Goal: Navigation & Orientation: Find specific page/section

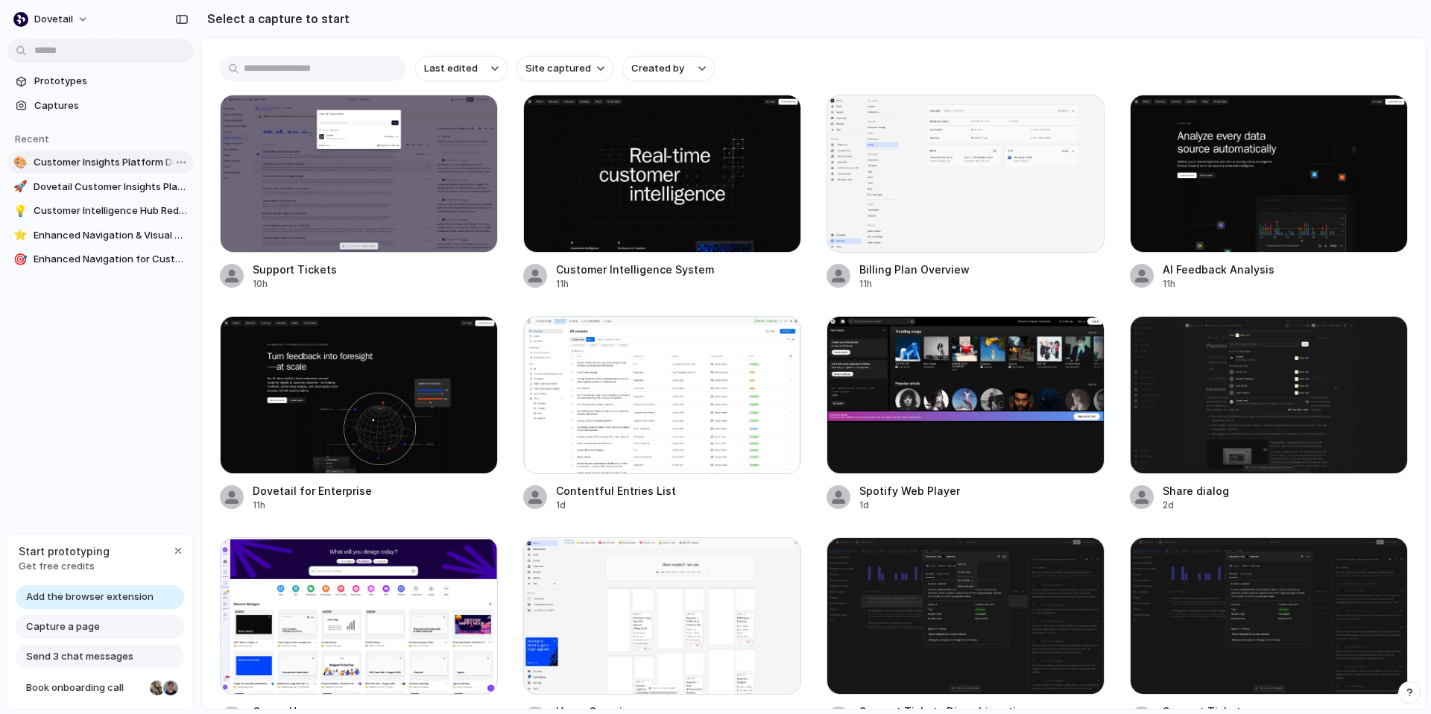
click at [127, 159] on span "Customer Insights Platform Design" at bounding box center [111, 162] width 154 height 15
click at [814, 236] on div "Support Tickets 10h Customer Intelligence System 11h Billing Plan Overview 11h …" at bounding box center [814, 414] width 1188 height 638
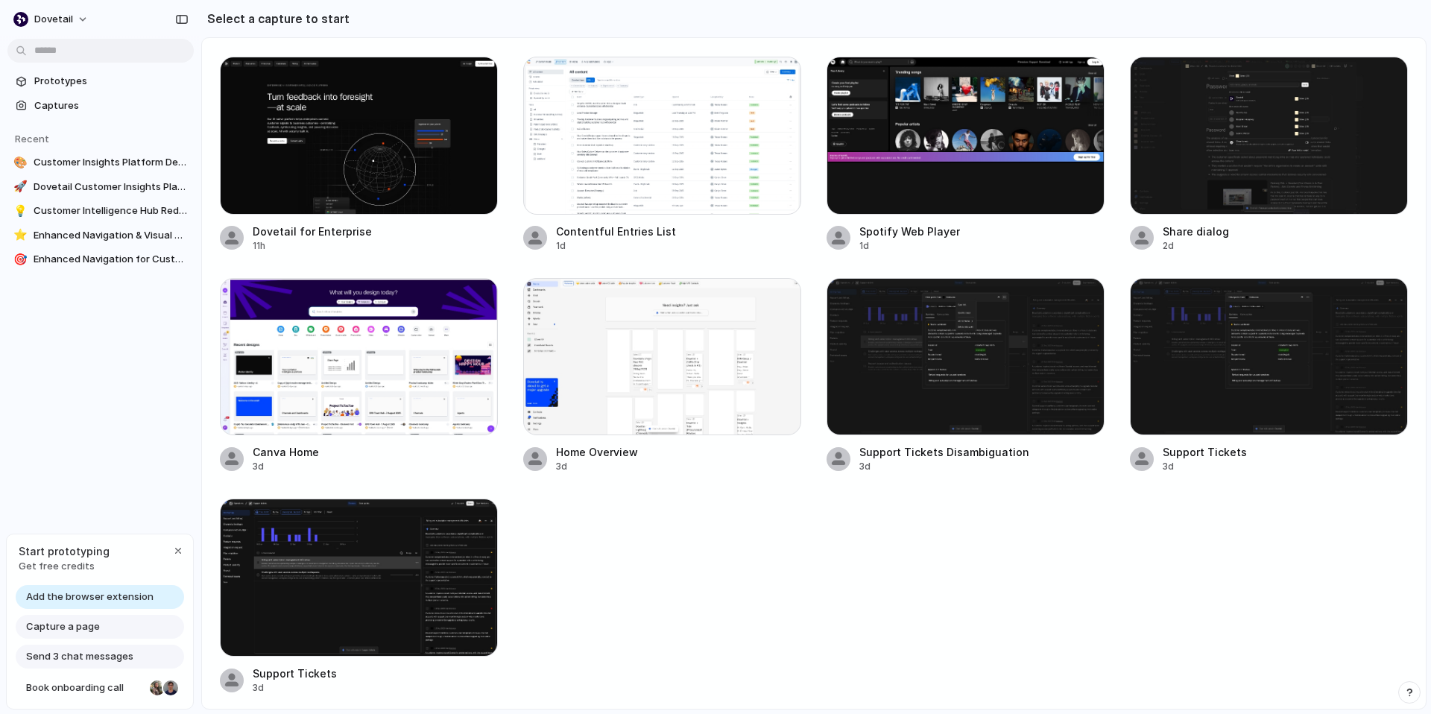
scroll to position [260, 0]
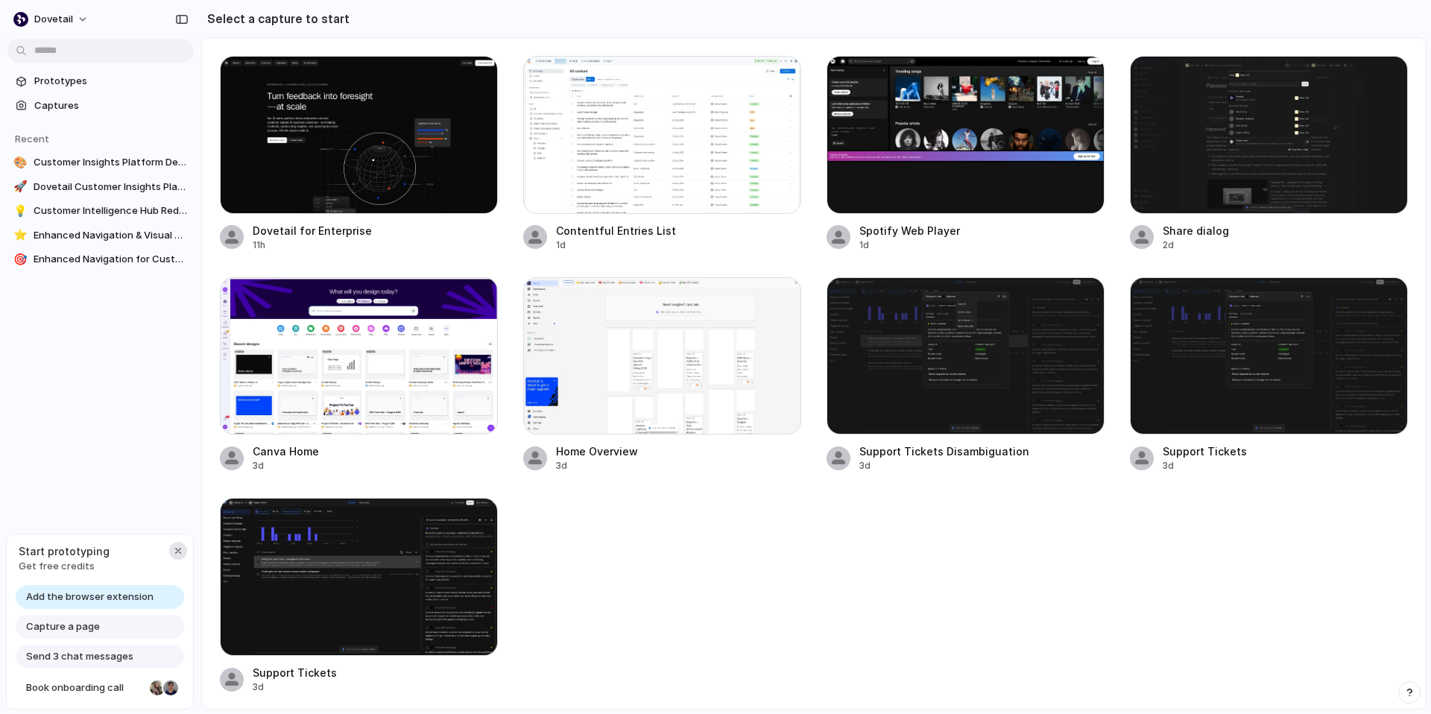
click at [177, 548] on div "button" at bounding box center [178, 551] width 12 height 12
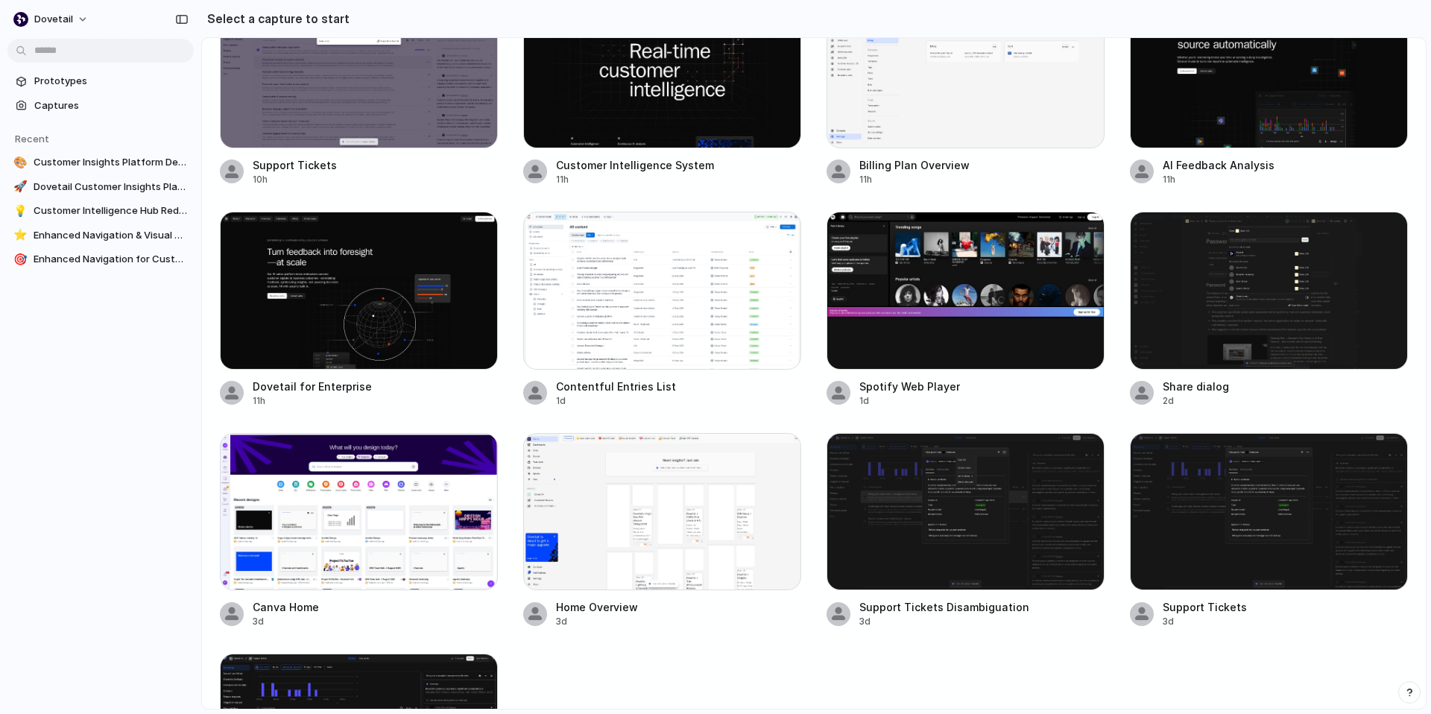
scroll to position [0, 0]
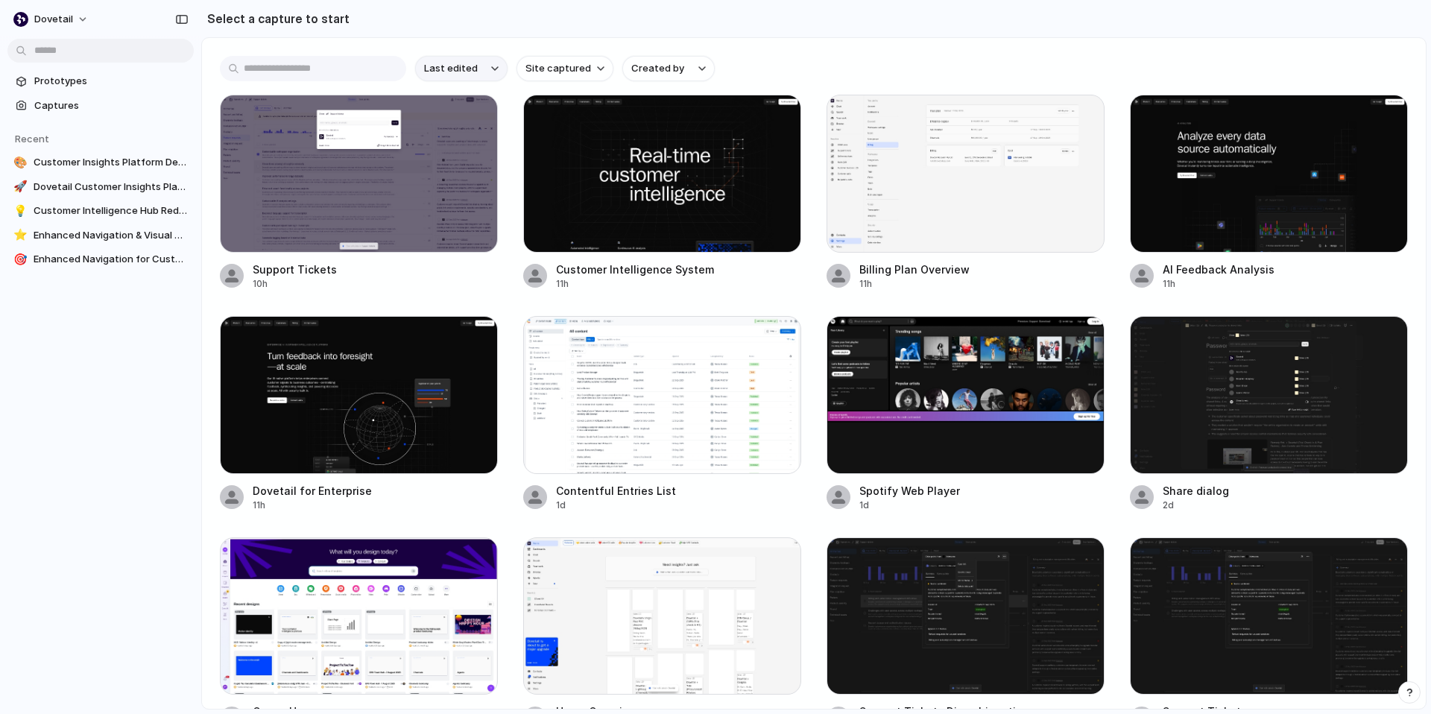
click at [488, 73] on button "Last edited" at bounding box center [461, 68] width 92 height 25
click at [488, 72] on div "Last edited Last created Alphabetical" at bounding box center [715, 357] width 1431 height 714
click at [552, 69] on span "Site captured" at bounding box center [559, 68] width 66 height 15
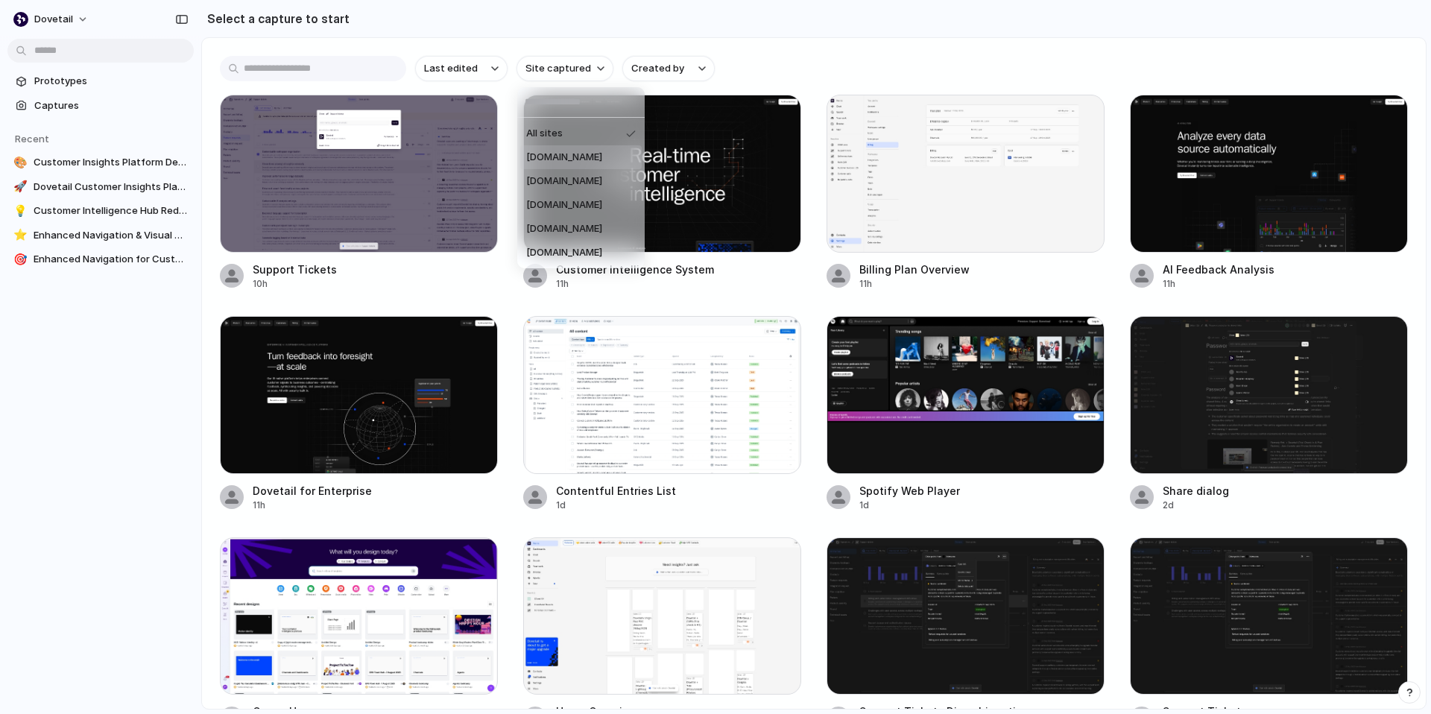
click at [543, 162] on span "dovetail.com" at bounding box center [564, 157] width 76 height 15
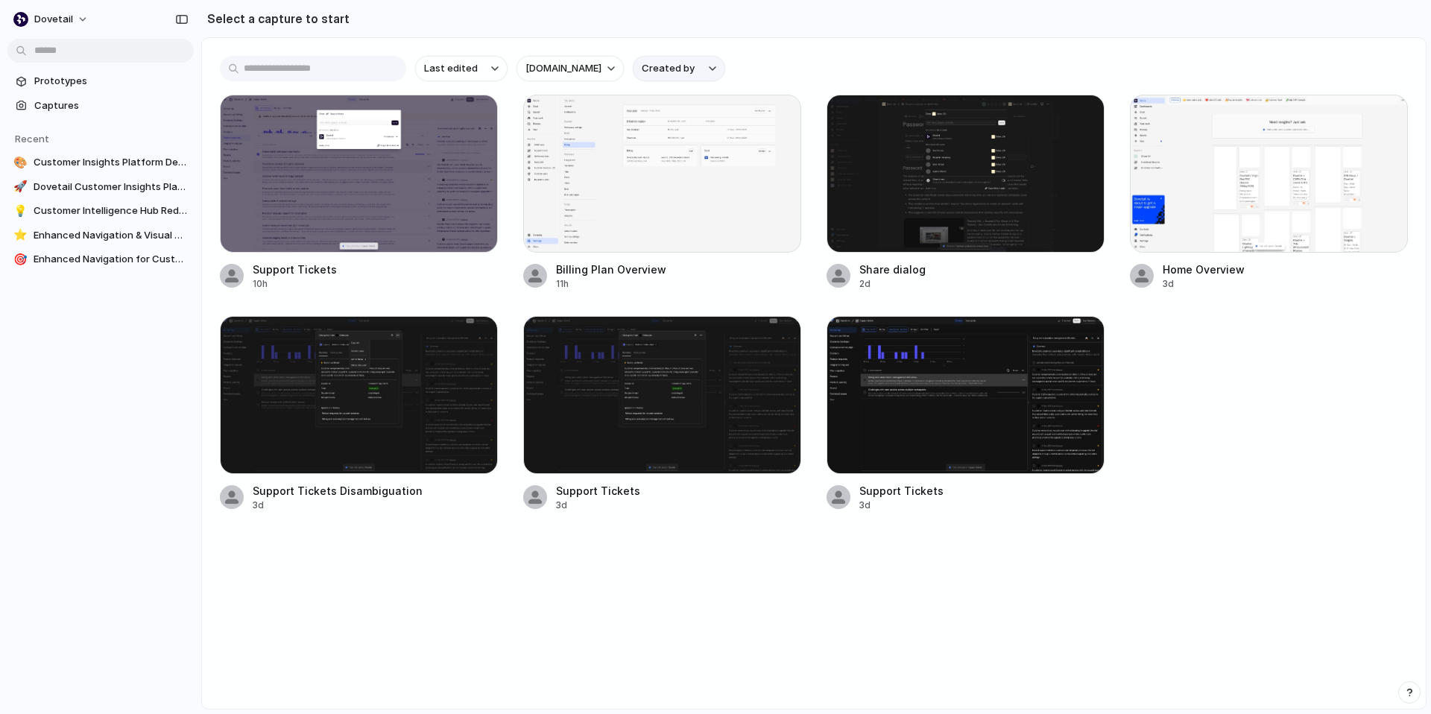
click at [649, 73] on span "Created by" at bounding box center [668, 68] width 53 height 15
click at [745, 28] on div "All users Benjamin Humphrey Jessica Pang Sebastian Southern" at bounding box center [715, 357] width 1431 height 714
click at [494, 73] on button "Last edited" at bounding box center [461, 68] width 92 height 25
click at [571, 75] on div "Last edited Last created Alphabetical" at bounding box center [715, 357] width 1431 height 714
click at [572, 71] on span "dovetail.com" at bounding box center [564, 68] width 76 height 15
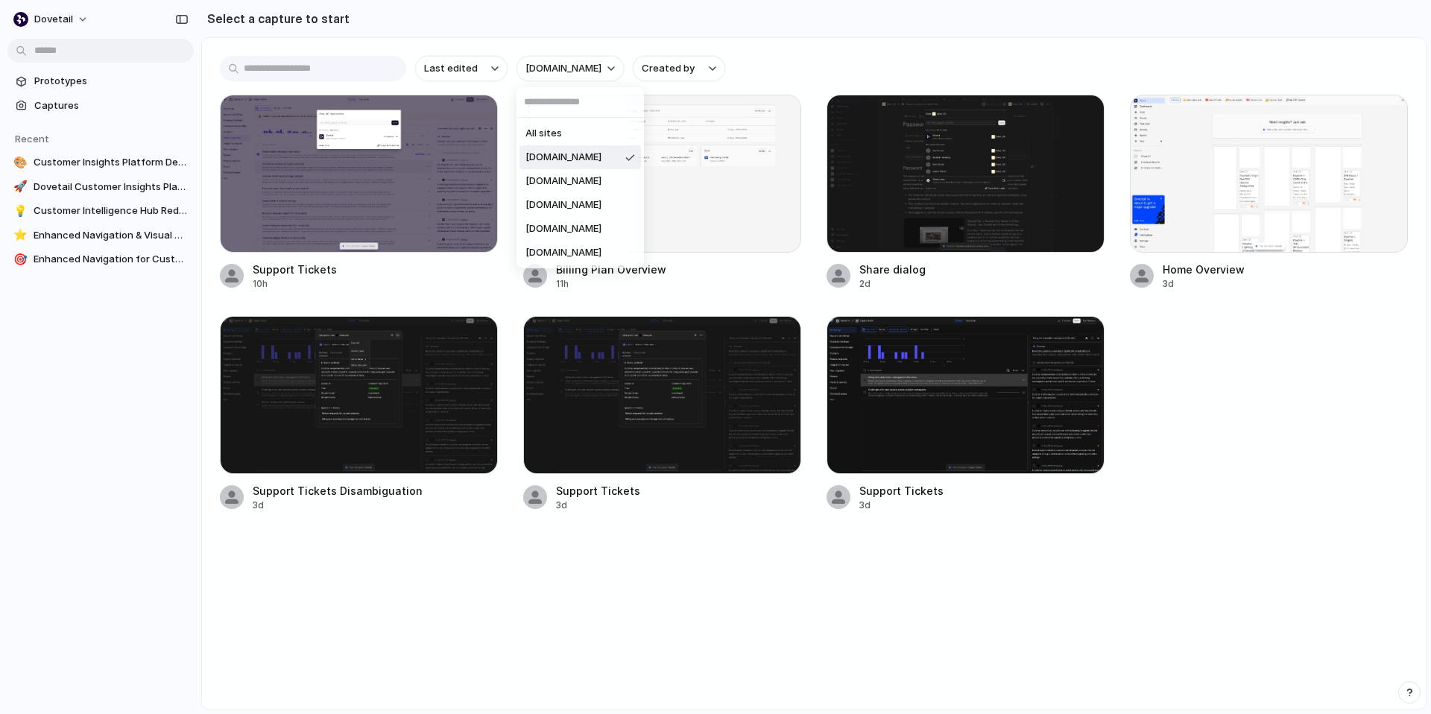
click at [574, 159] on span "dovetail.com" at bounding box center [564, 157] width 76 height 15
click at [642, 65] on span "Created by" at bounding box center [668, 68] width 53 height 15
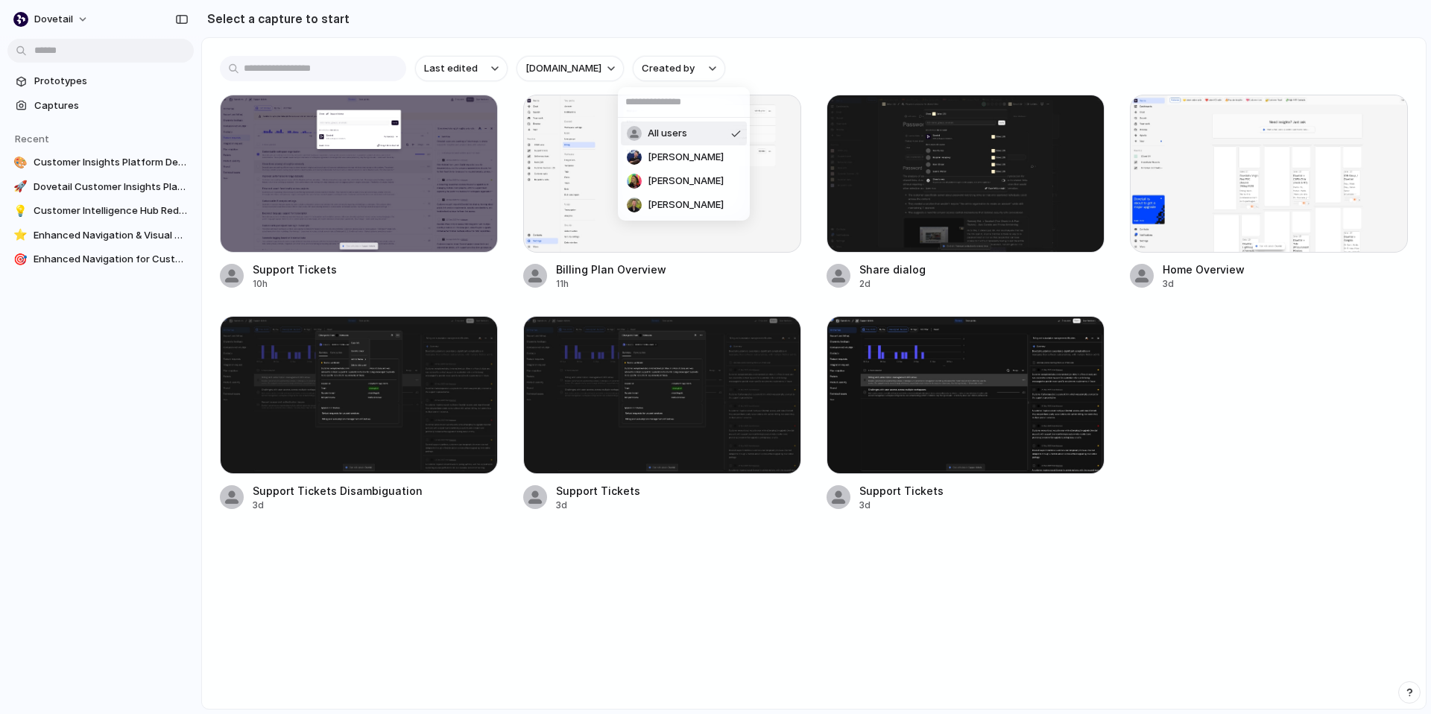
click at [461, 72] on div "All users Benjamin Humphrey Jessica Pang Sebastian Southern" at bounding box center [715, 357] width 1431 height 714
click at [507, 189] on div "Support Tickets 10h Billing Plan Overview 11h Share dialog 2d Home Overview 3d …" at bounding box center [814, 303] width 1188 height 417
click at [1221, 208] on div at bounding box center [1269, 174] width 278 height 158
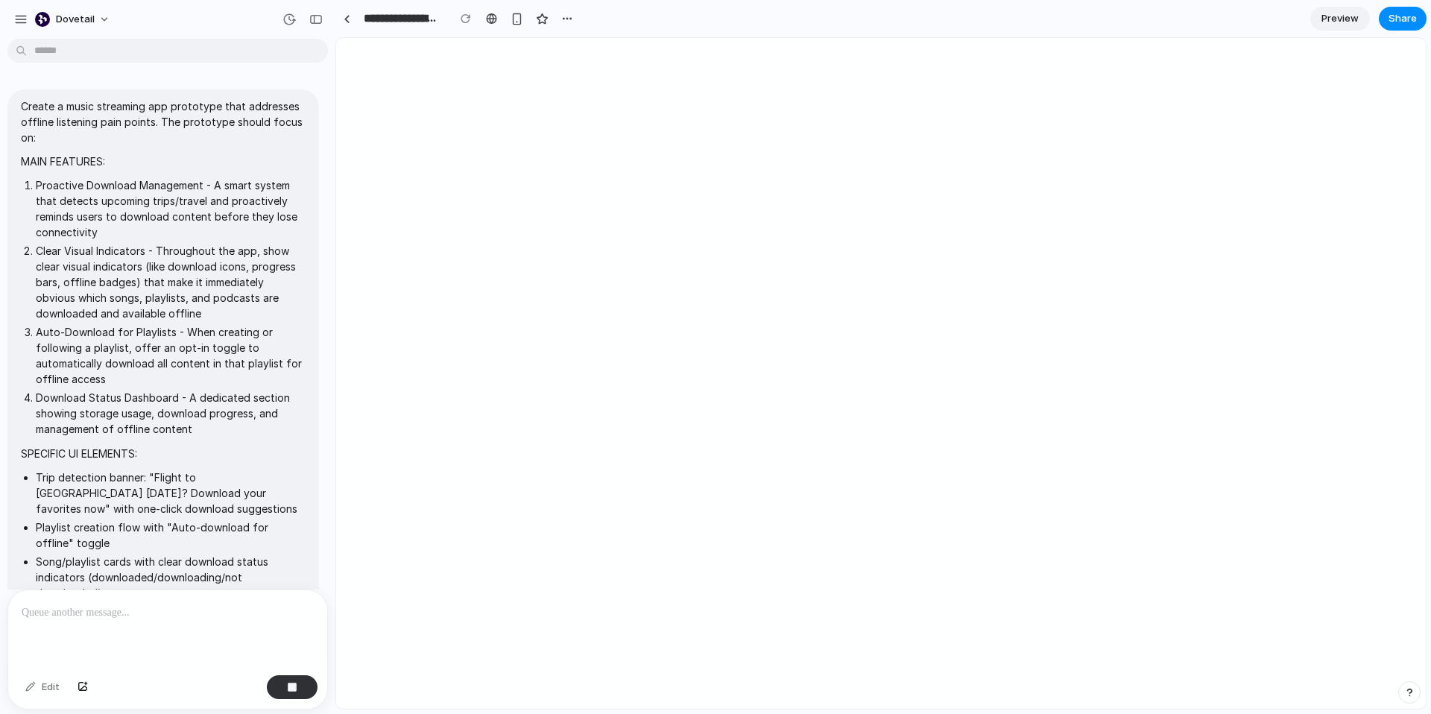
scroll to position [321, 0]
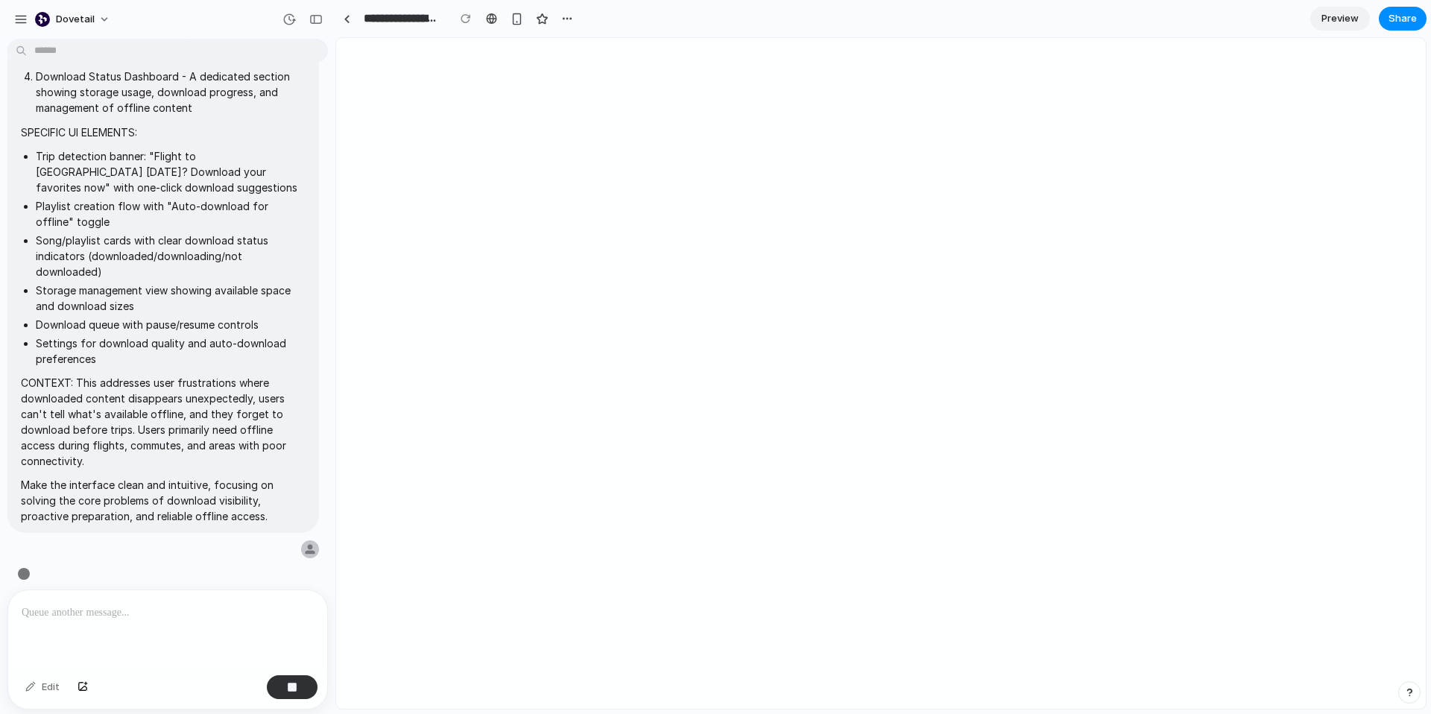
type input "**********"
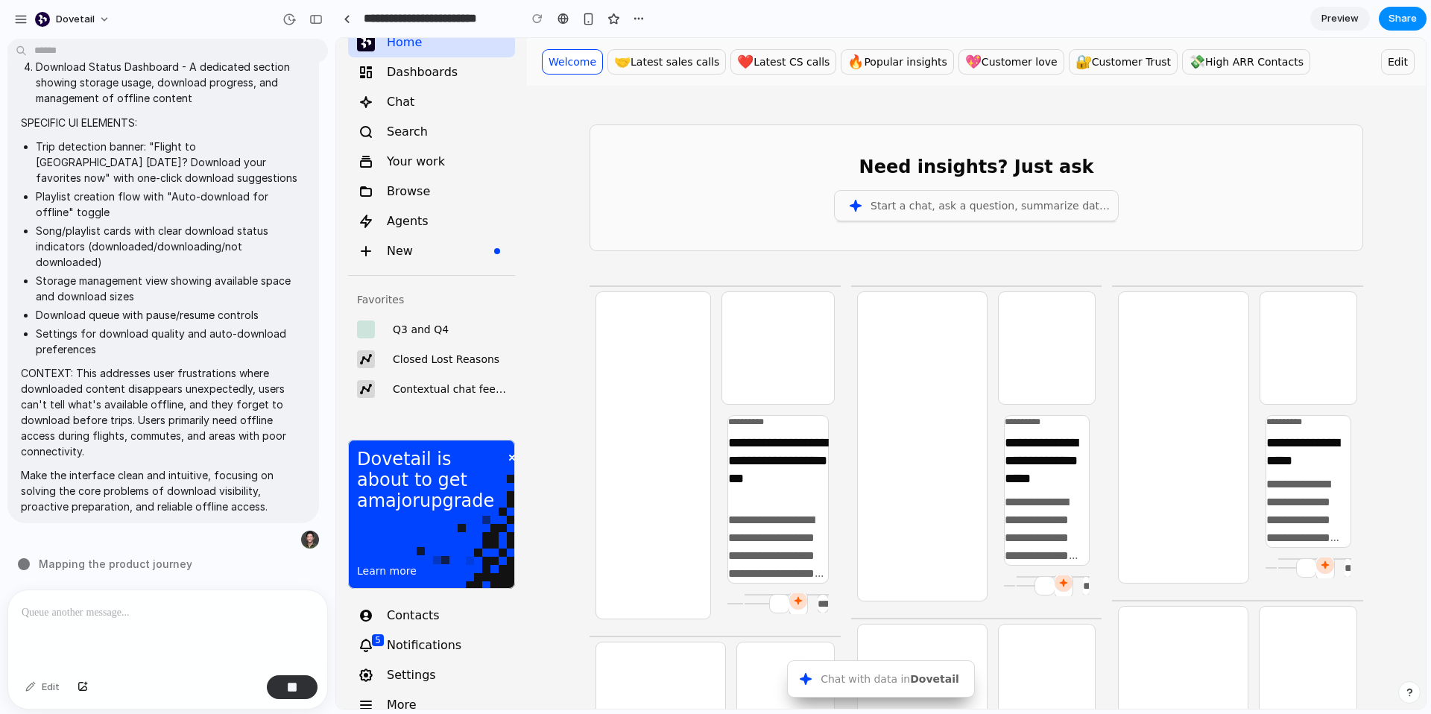
scroll to position [0, 0]
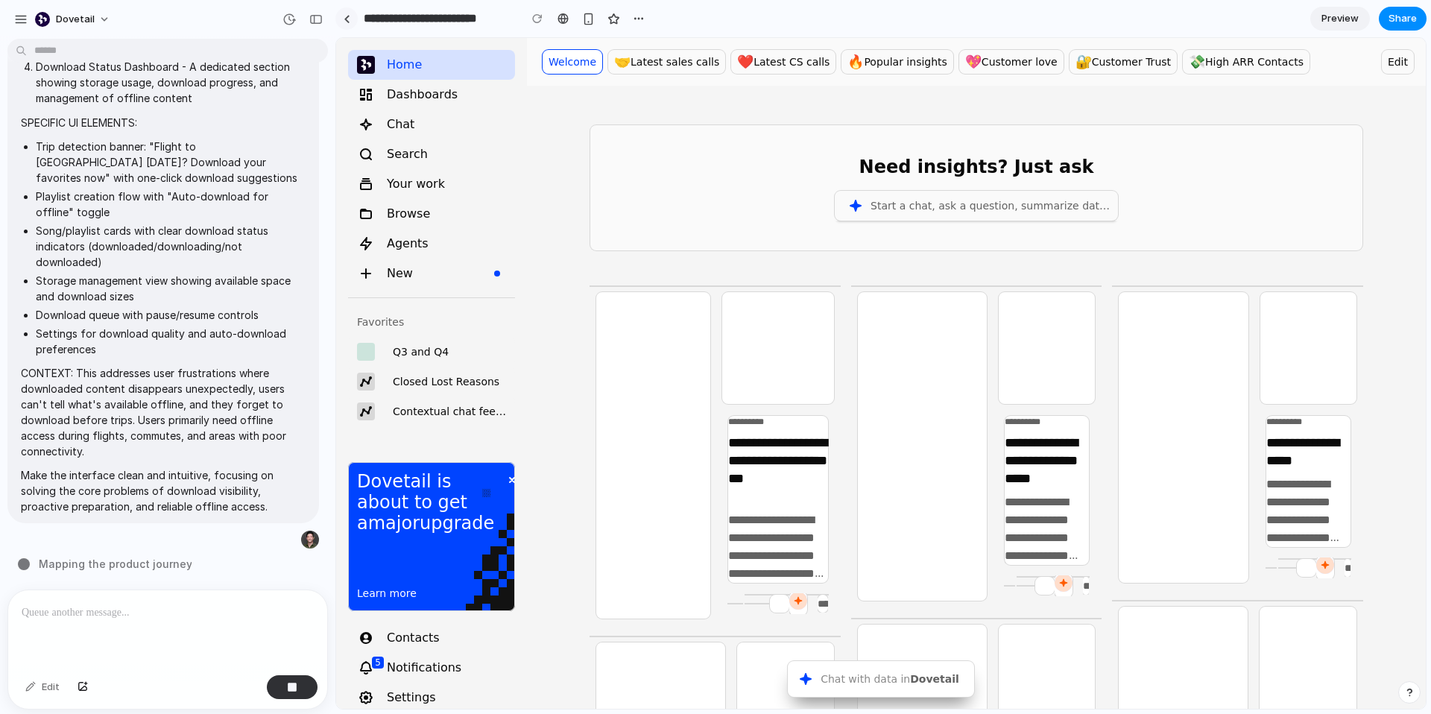
click at [350, 21] on div at bounding box center [347, 19] width 7 height 8
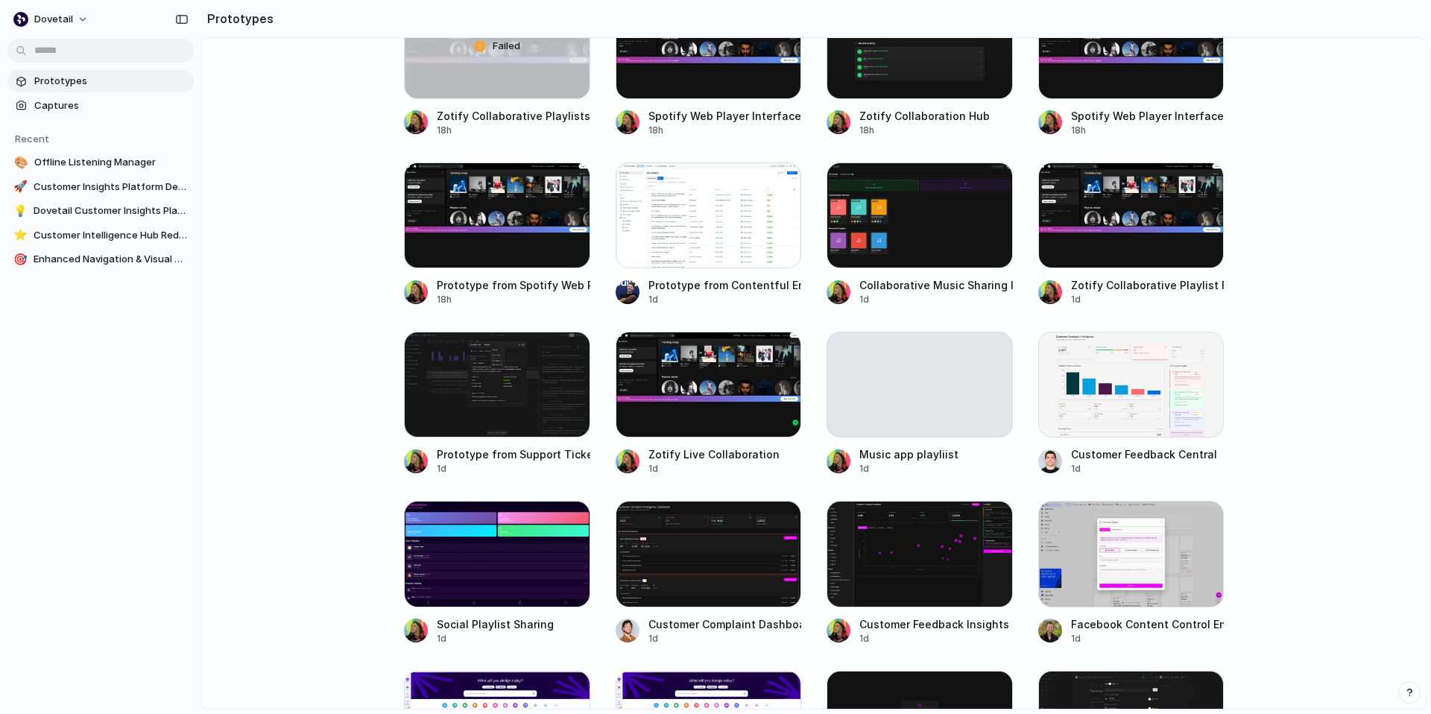
scroll to position [1206, 0]
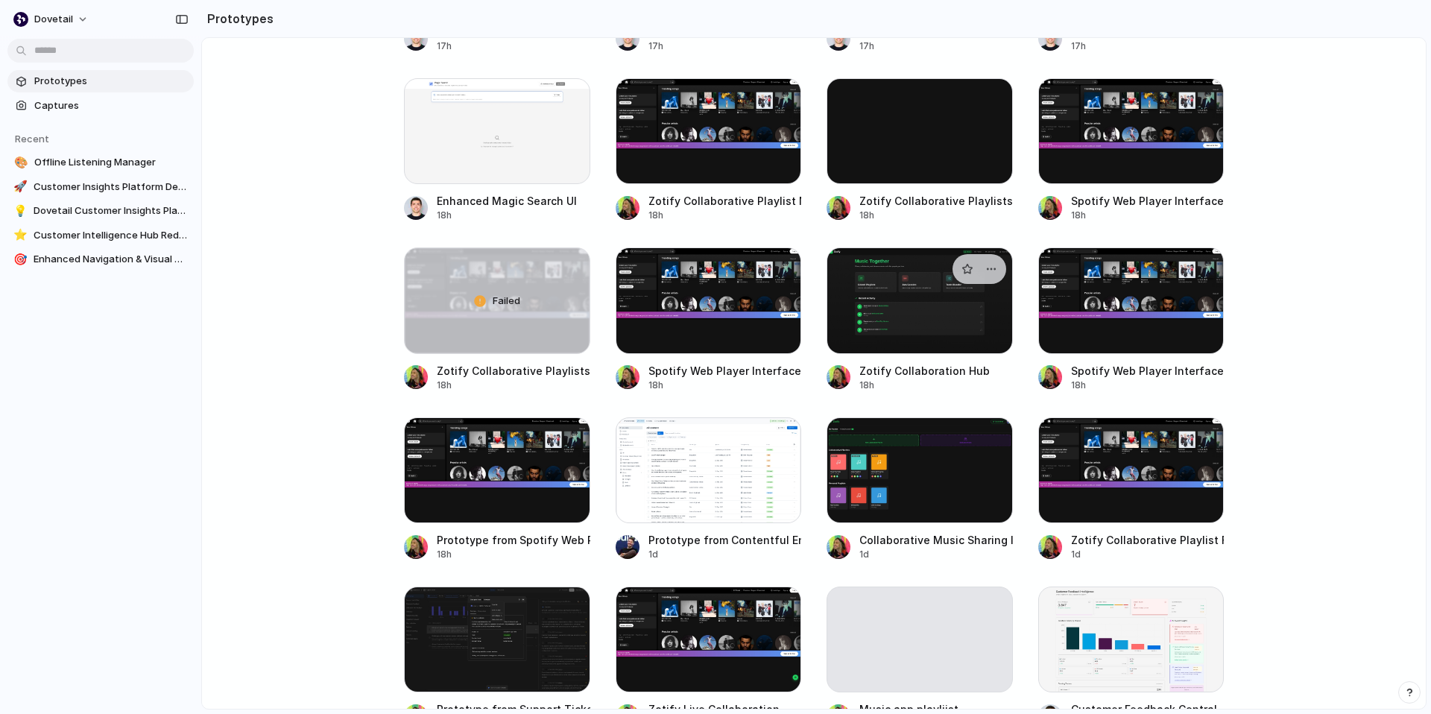
click at [909, 296] on div at bounding box center [920, 300] width 186 height 106
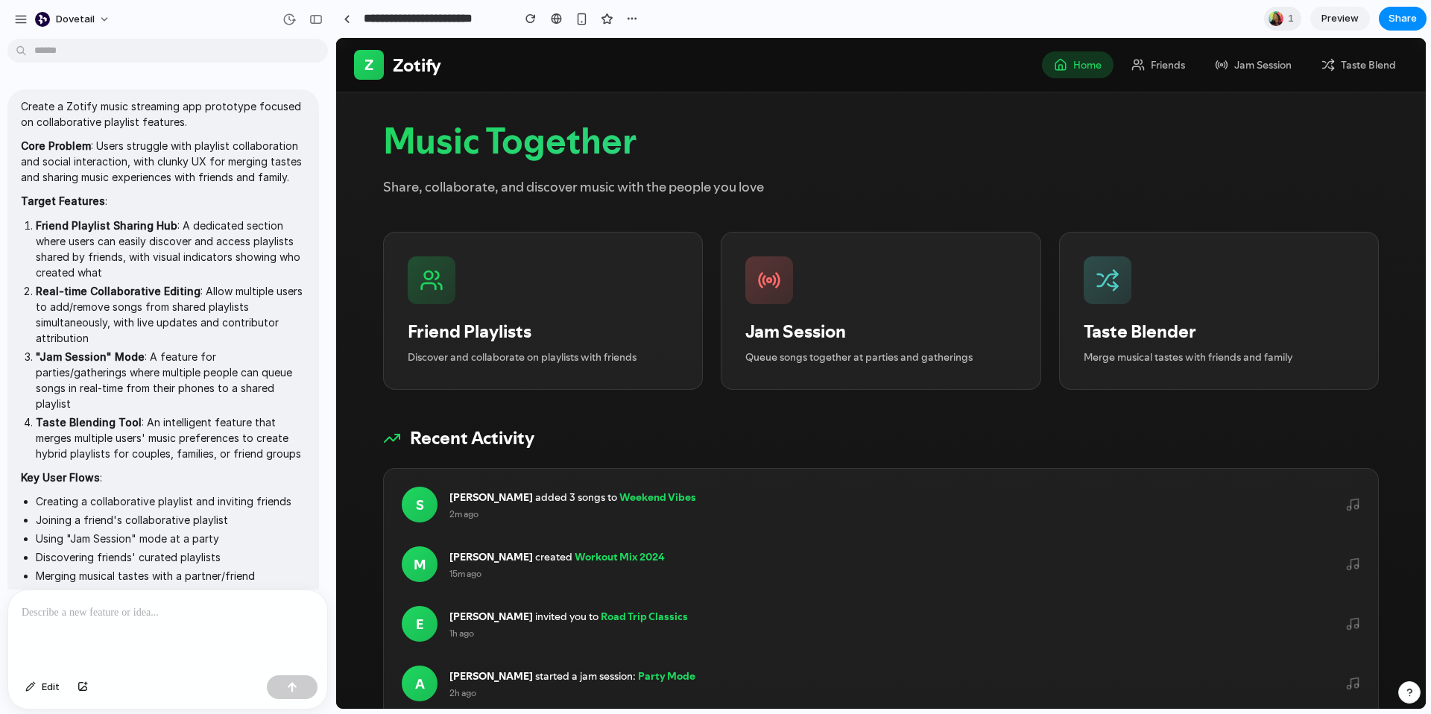
click at [187, 153] on p "Core Problem : Users struggle with playlist collaboration and social interactio…" at bounding box center [163, 161] width 285 height 47
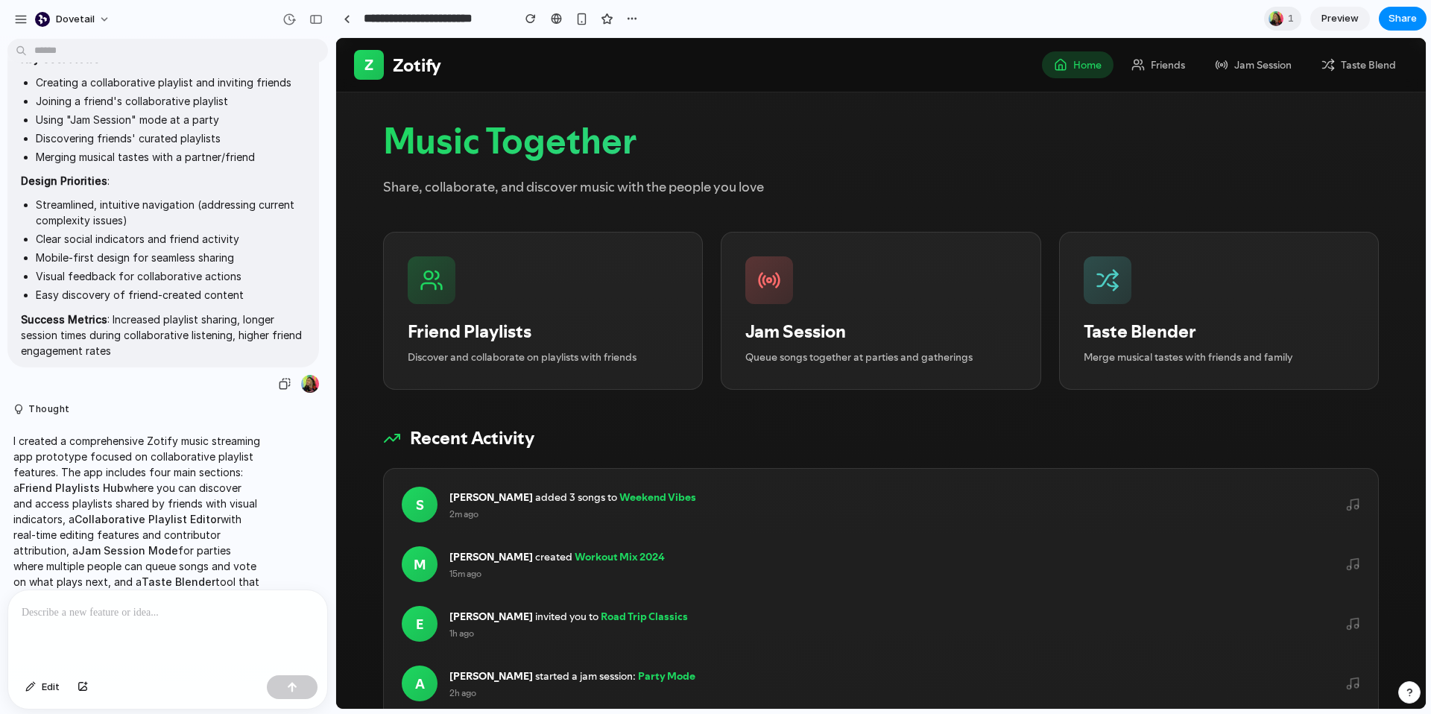
scroll to position [534, 0]
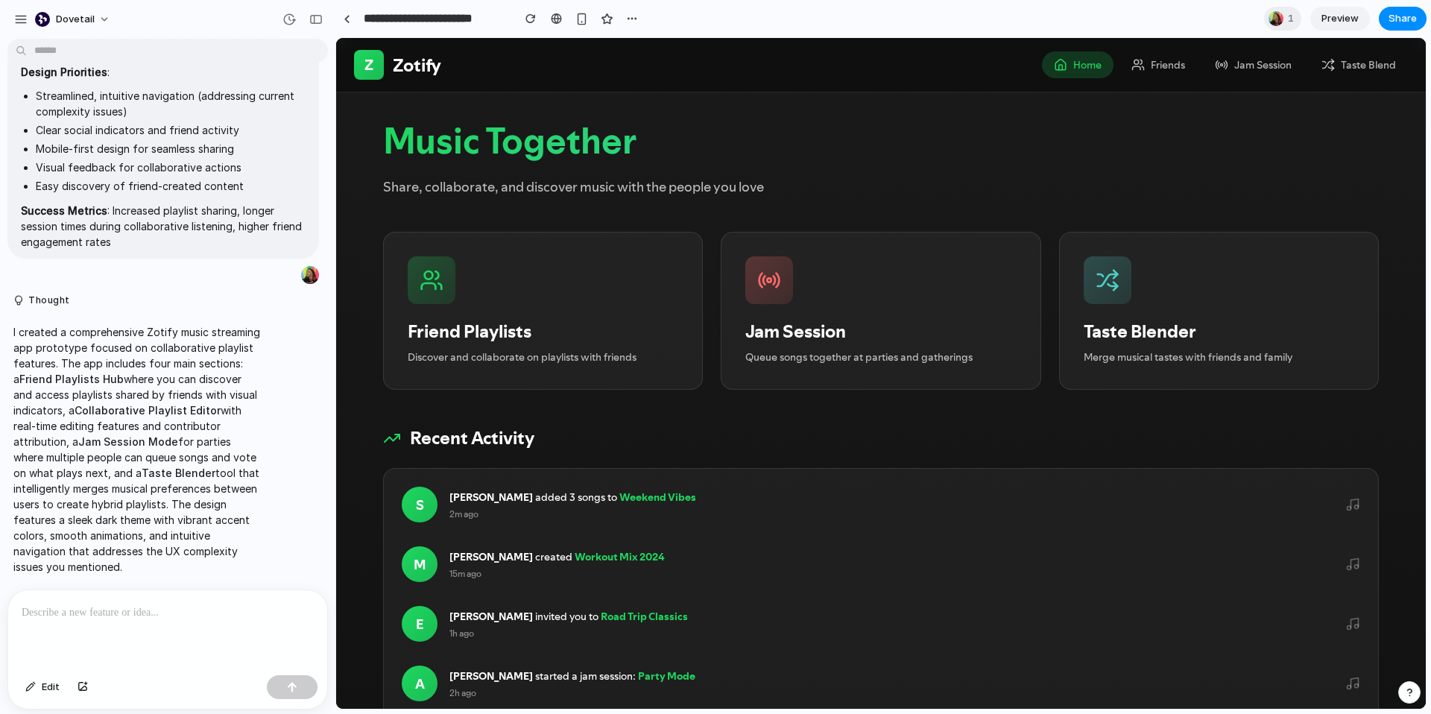
click at [193, 315] on div "I created a comprehensive Zotify music streaming app prototype focused on colla…" at bounding box center [137, 449] width 261 height 268
click at [230, 596] on div at bounding box center [167, 629] width 319 height 79
click at [274, 271] on button "button" at bounding box center [284, 275] width 21 height 21
click at [113, 604] on p at bounding box center [168, 613] width 292 height 18
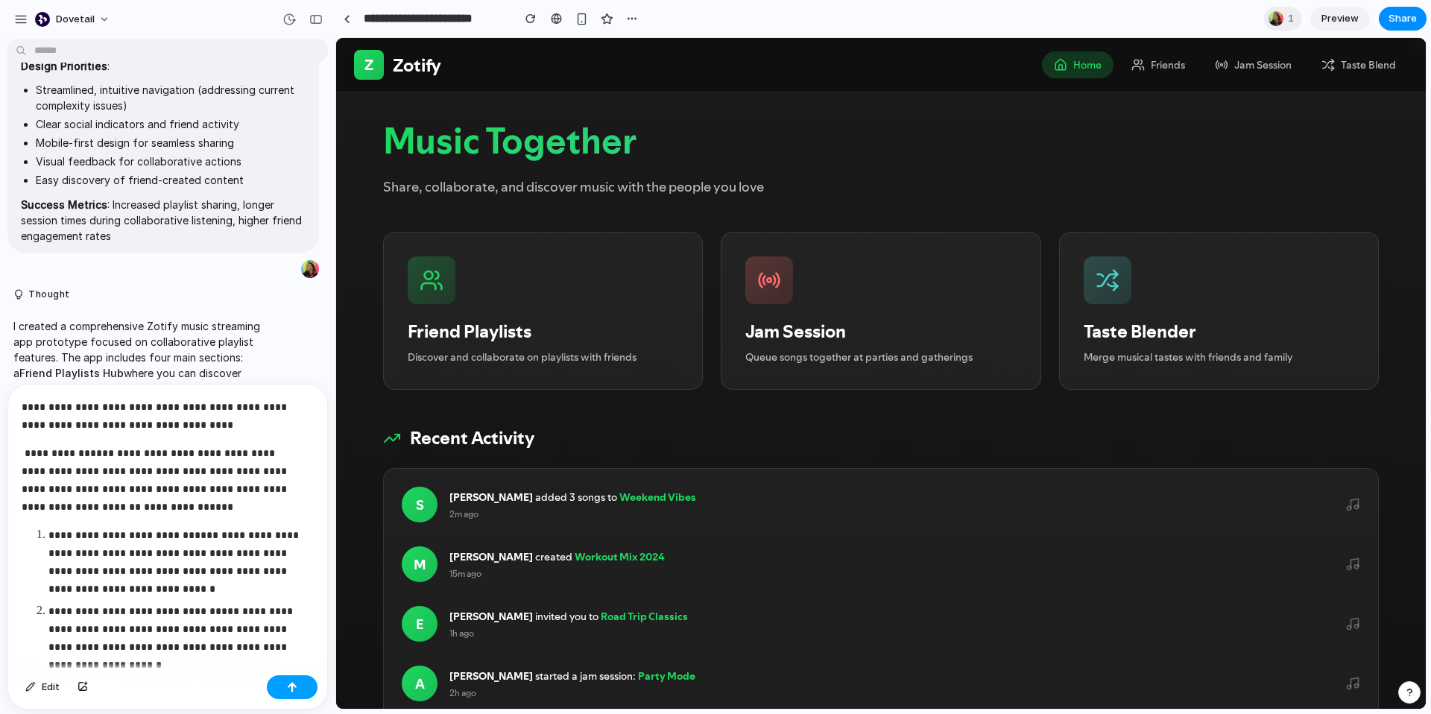
click at [273, 684] on button "button" at bounding box center [292, 687] width 51 height 24
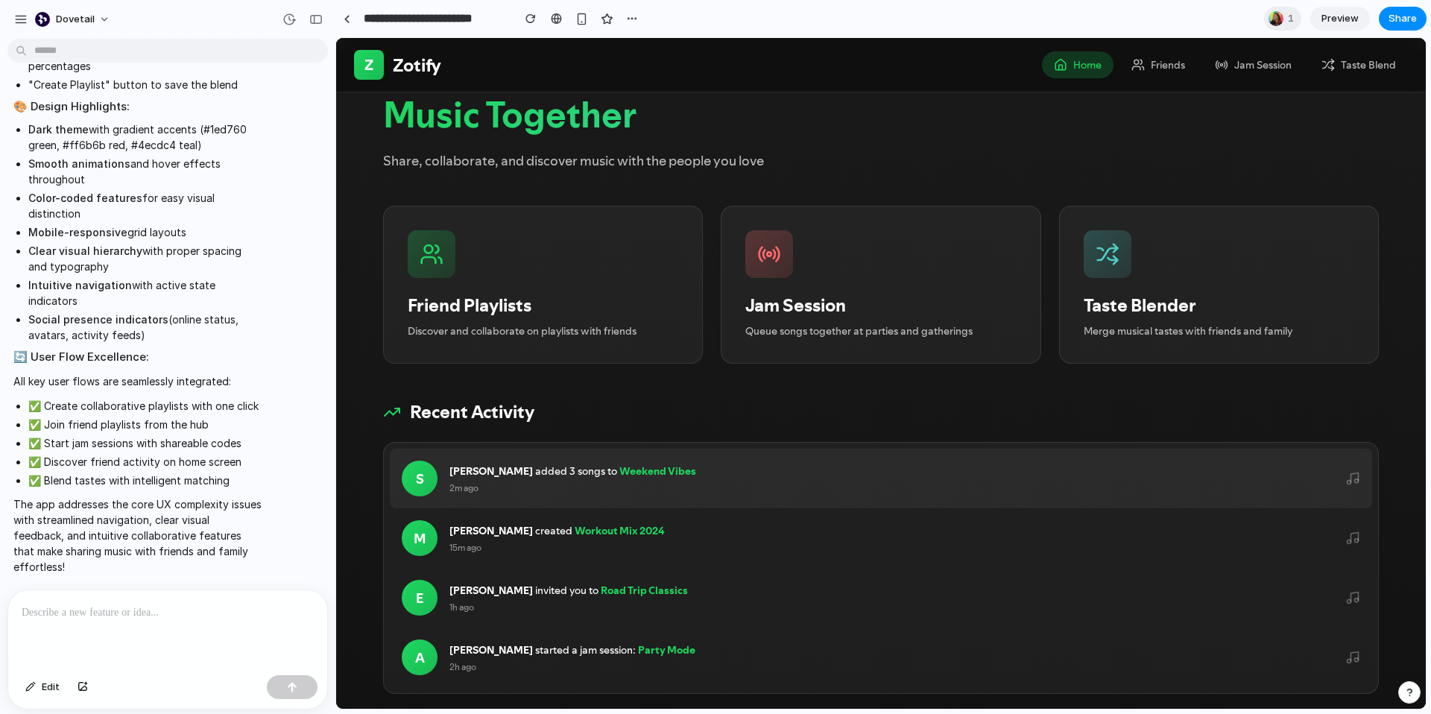
scroll to position [0, 0]
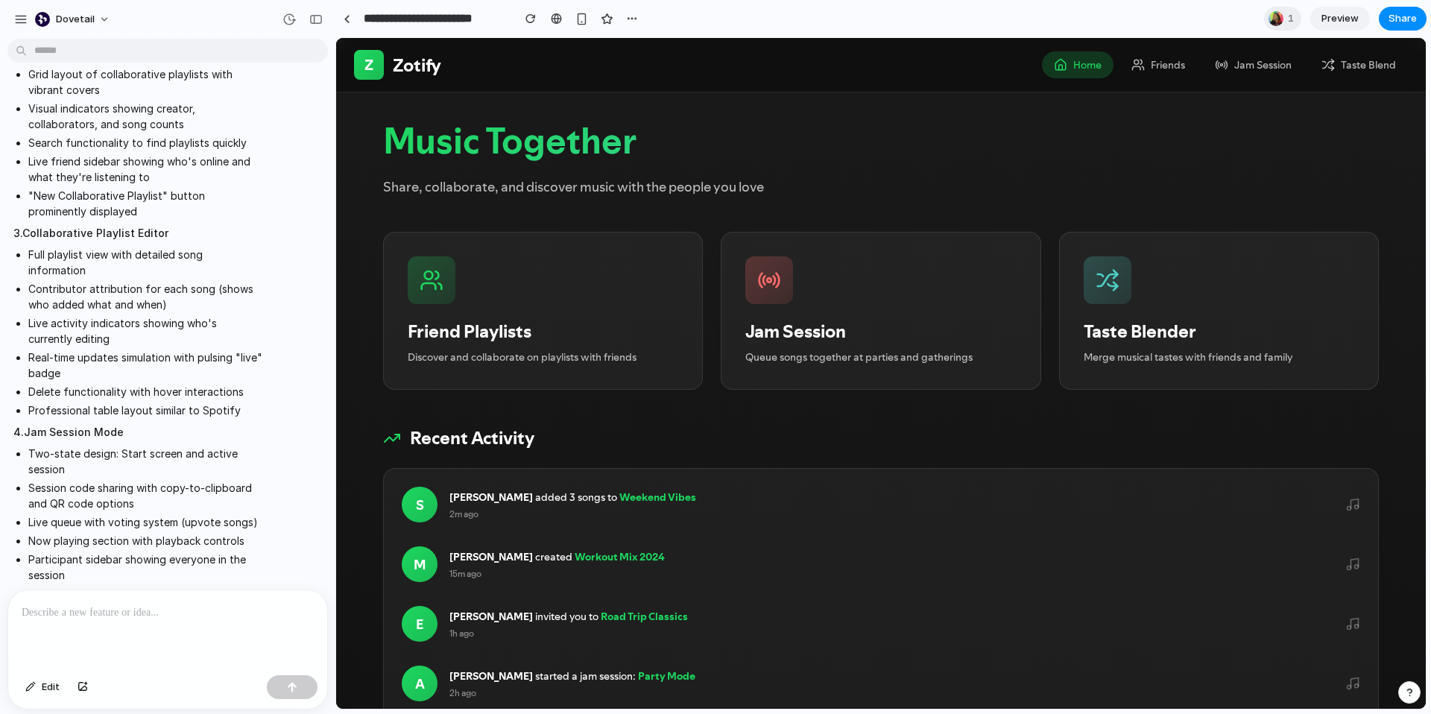
scroll to position [2074, 0]
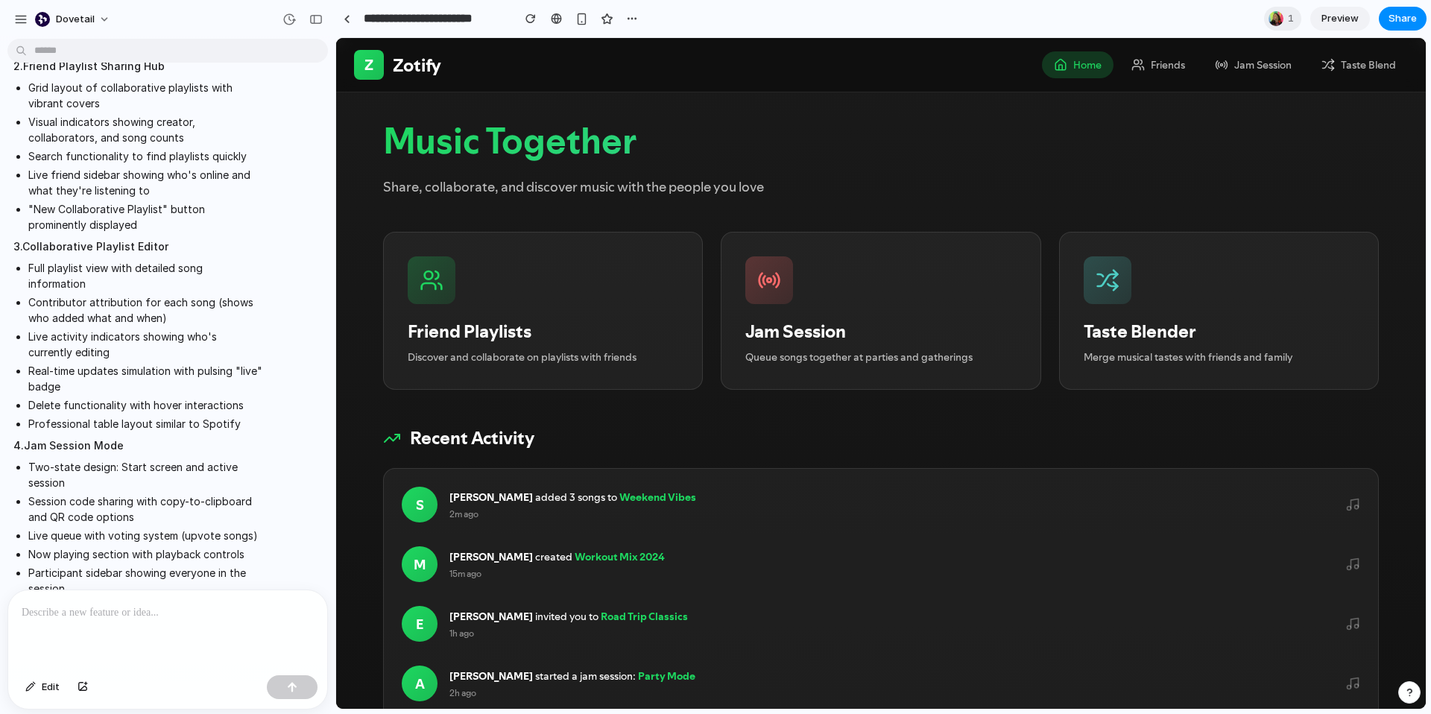
click at [1066, 423] on div "Music Together Share, collaborate, and discover music with the people you love …" at bounding box center [881, 417] width 1044 height 651
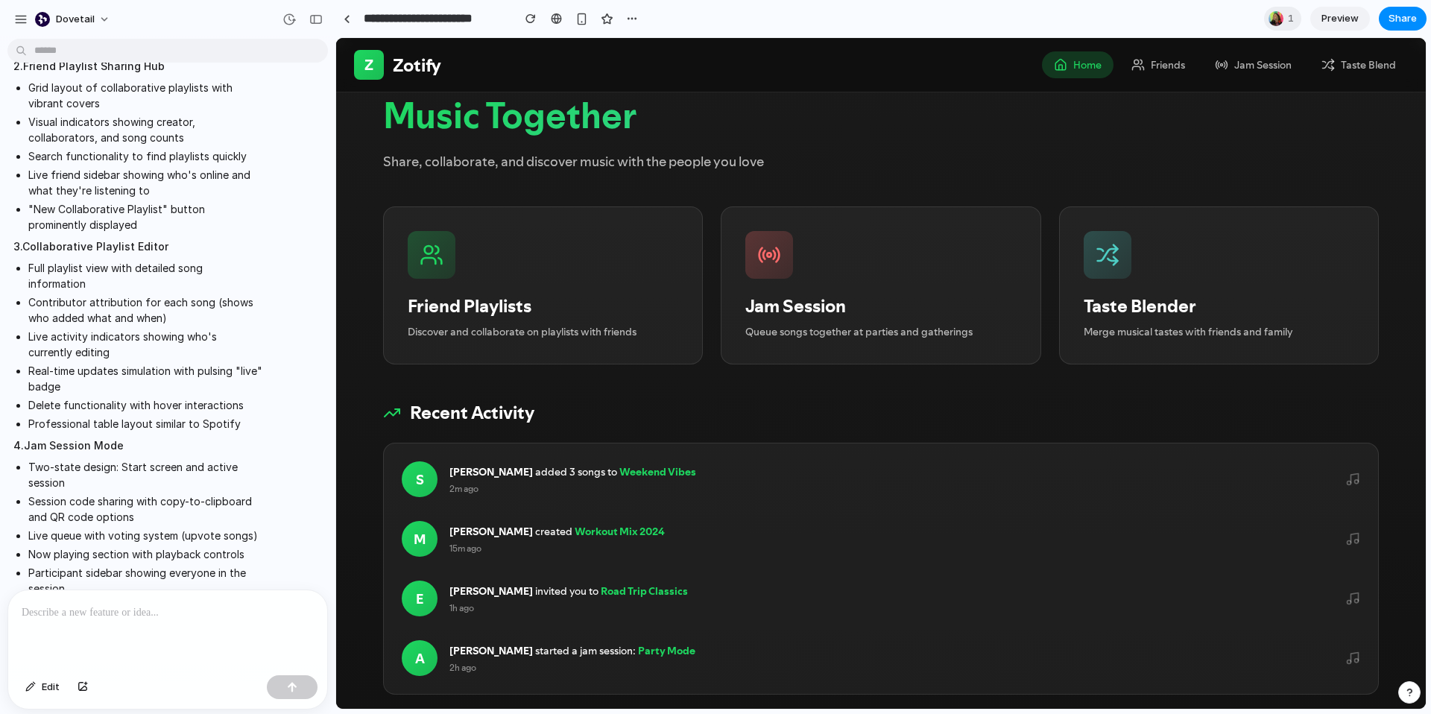
scroll to position [35, 0]
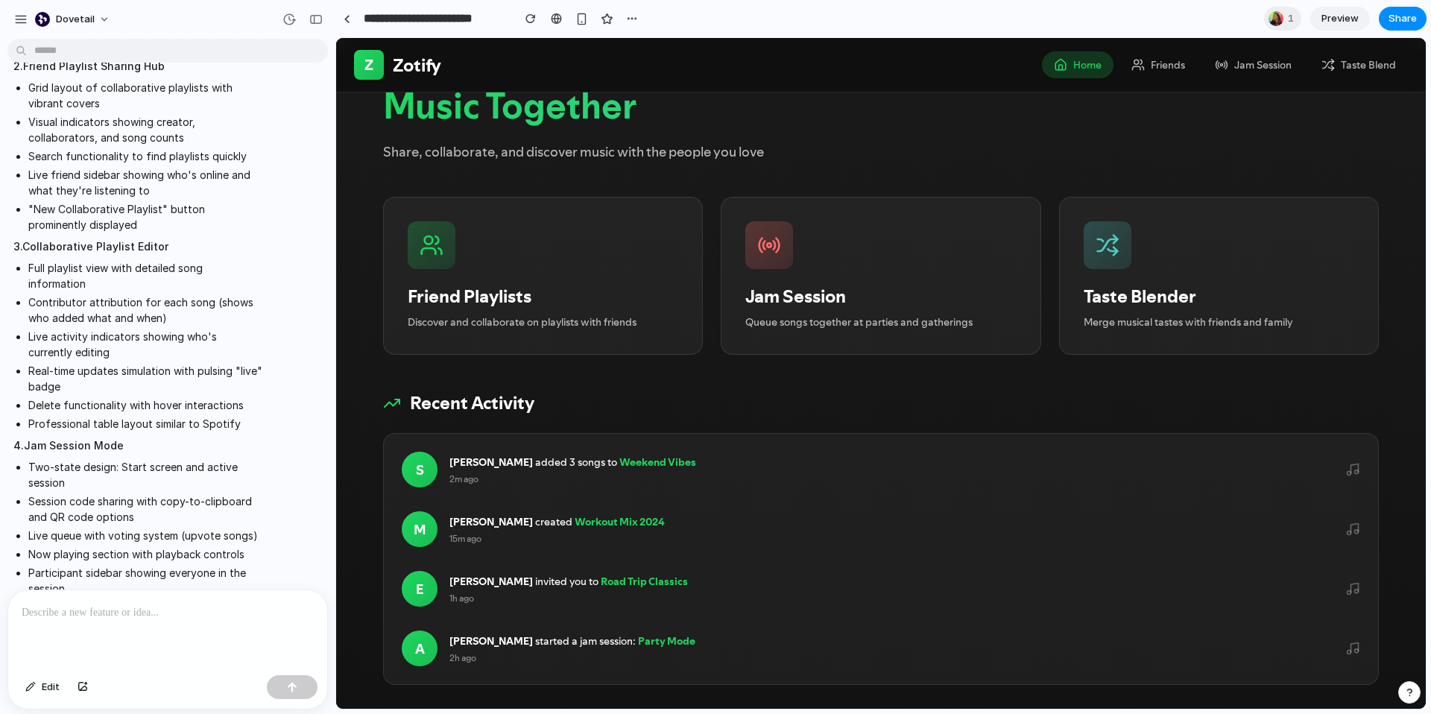
click at [359, 552] on div "Music Together Share, collaborate, and discover music with the people you love …" at bounding box center [881, 382] width 1044 height 651
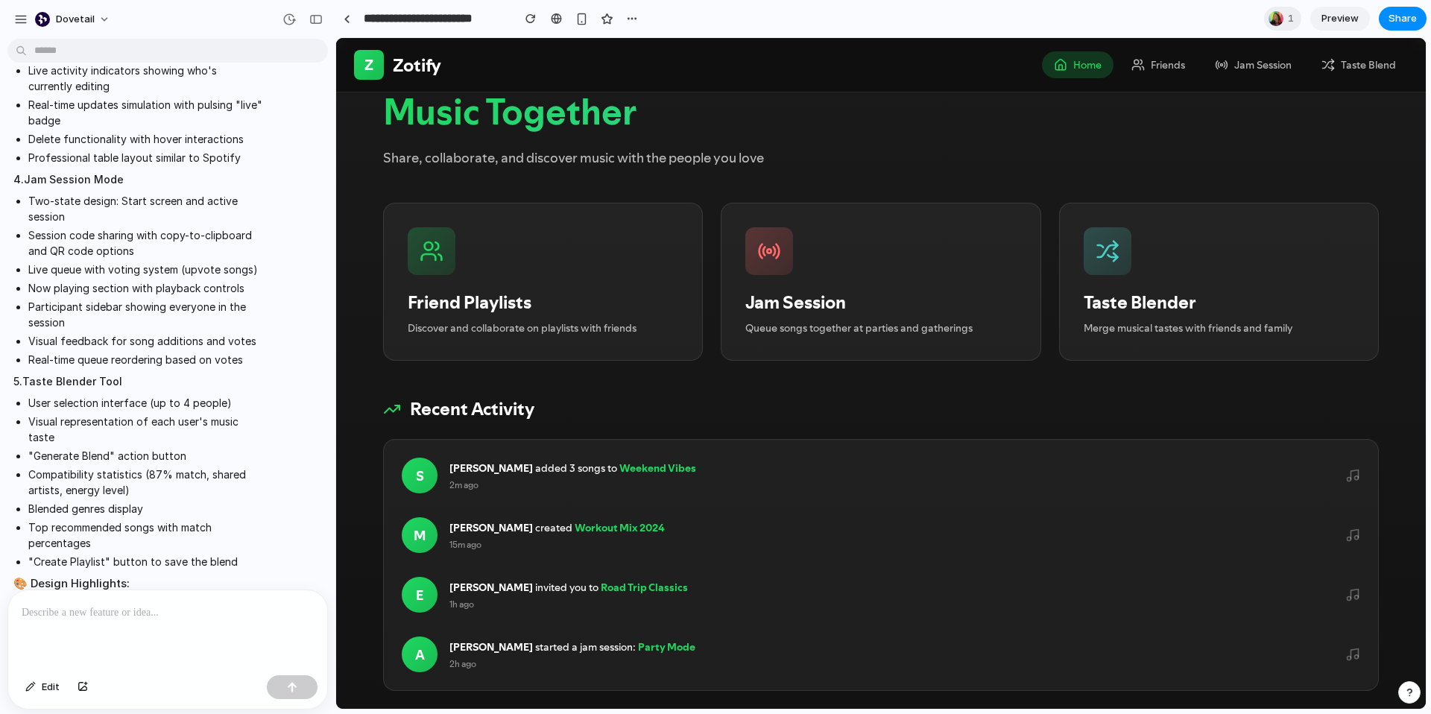
scroll to position [2823, 0]
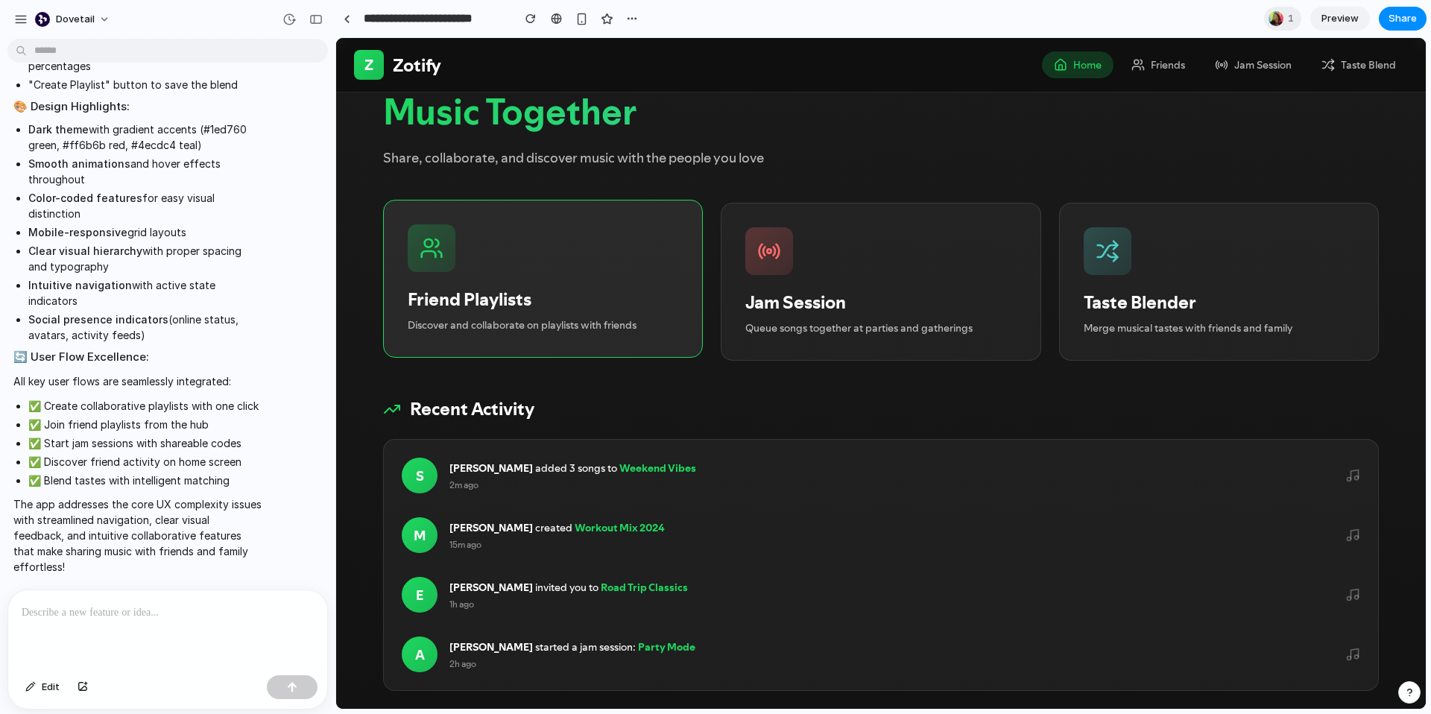
click at [470, 321] on p "Discover and collaborate on playlists with friends" at bounding box center [543, 326] width 271 height 16
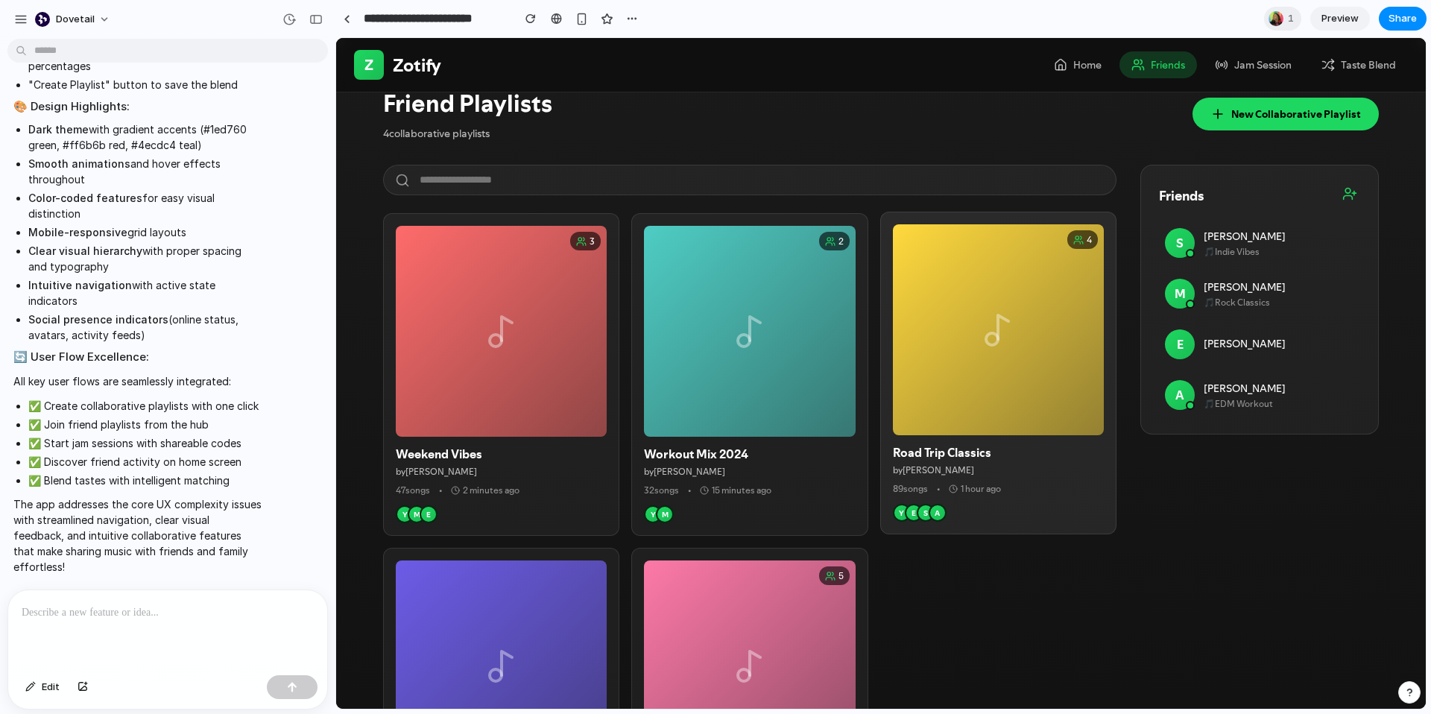
scroll to position [170, 0]
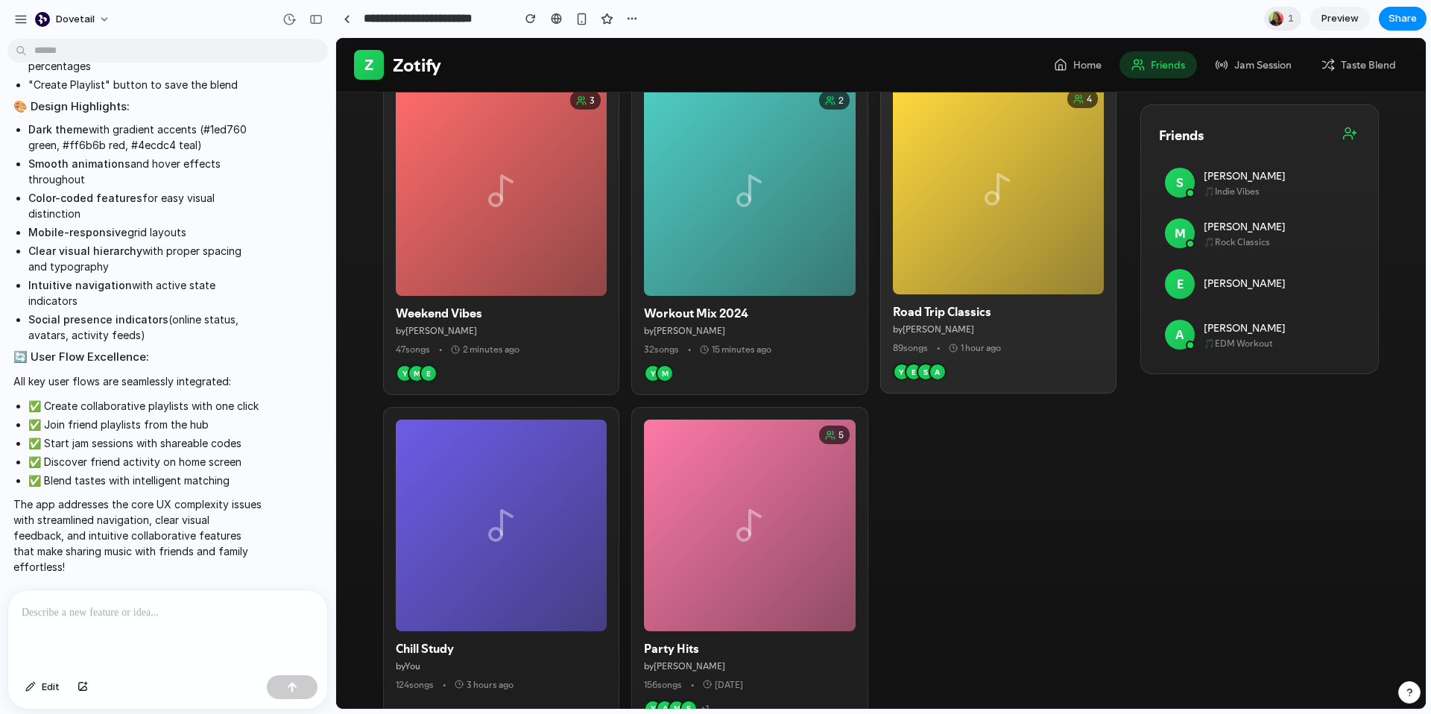
click at [973, 263] on div "4" at bounding box center [998, 188] width 211 height 211
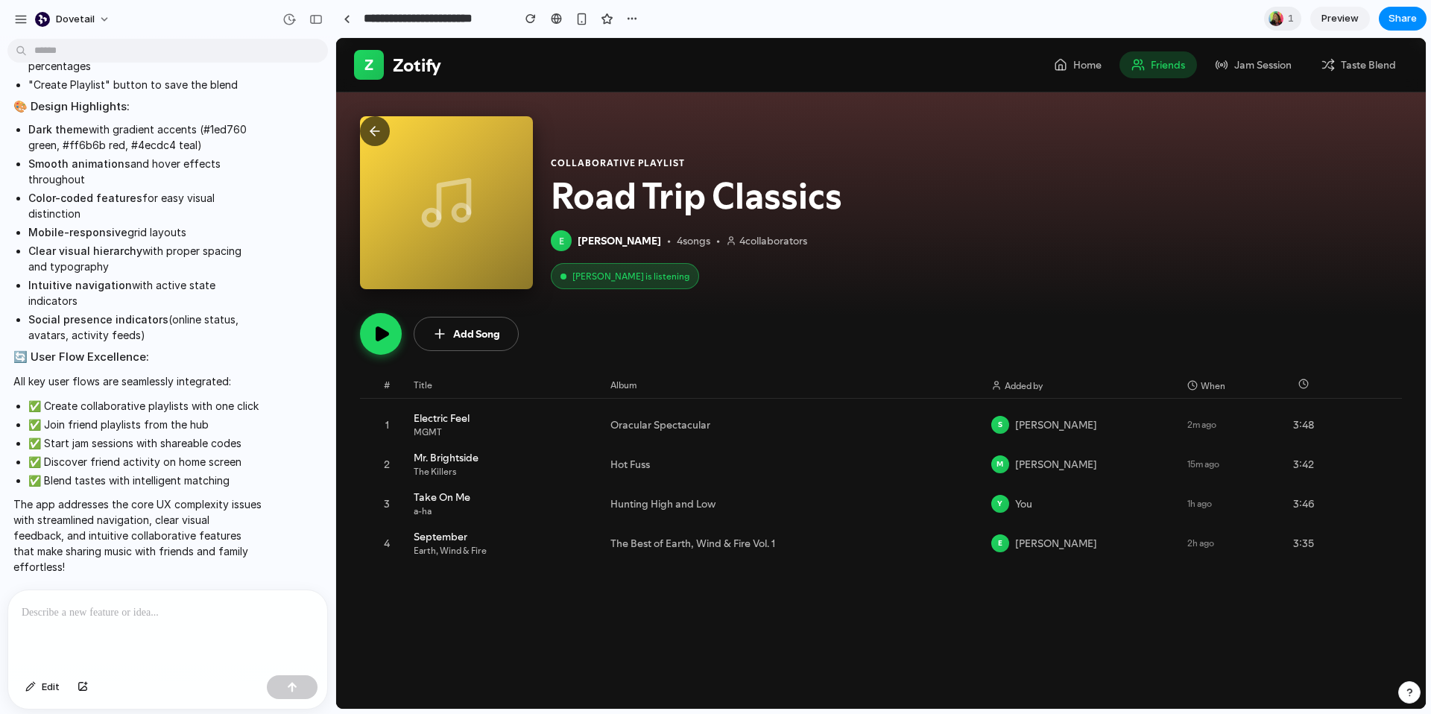
scroll to position [0, 0]
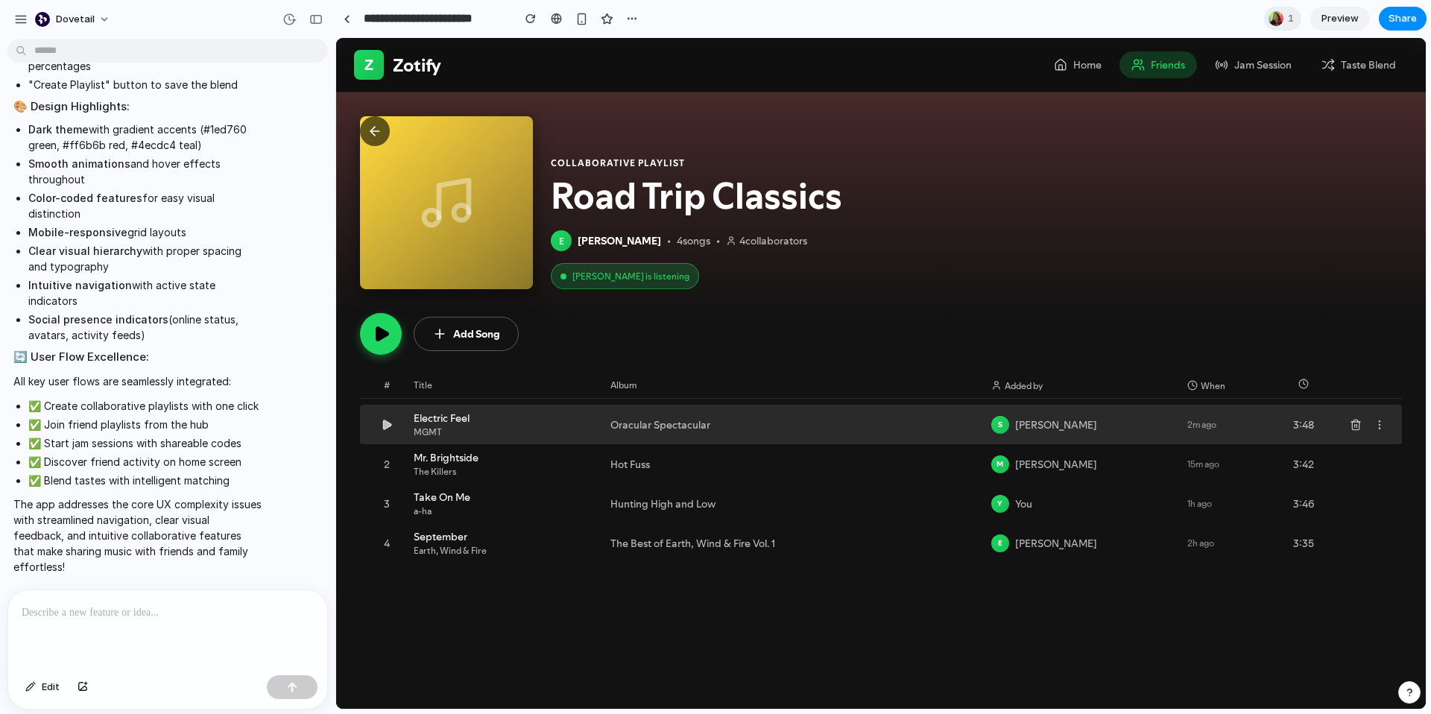
click at [386, 422] on icon at bounding box center [387, 424] width 8 height 9
click at [385, 426] on icon at bounding box center [387, 424] width 8 height 9
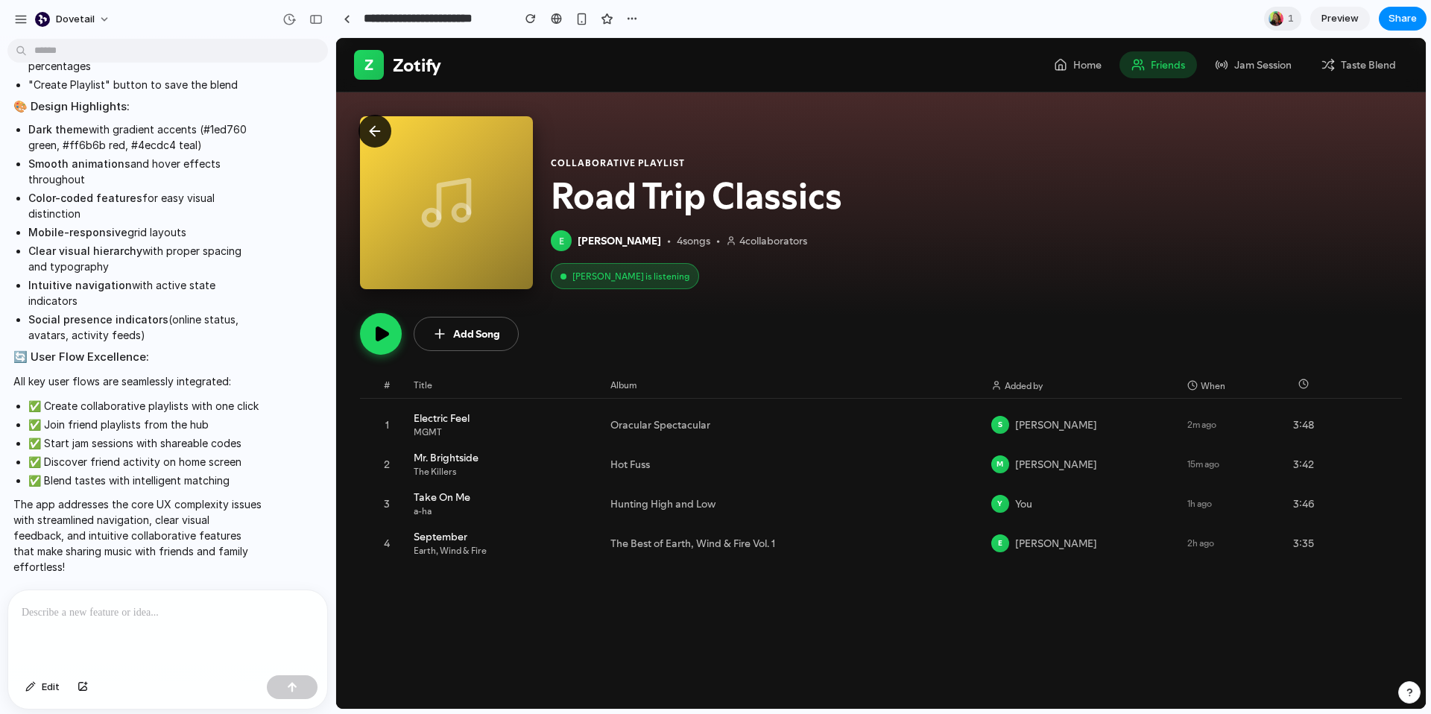
click at [373, 132] on icon at bounding box center [375, 131] width 16 height 16
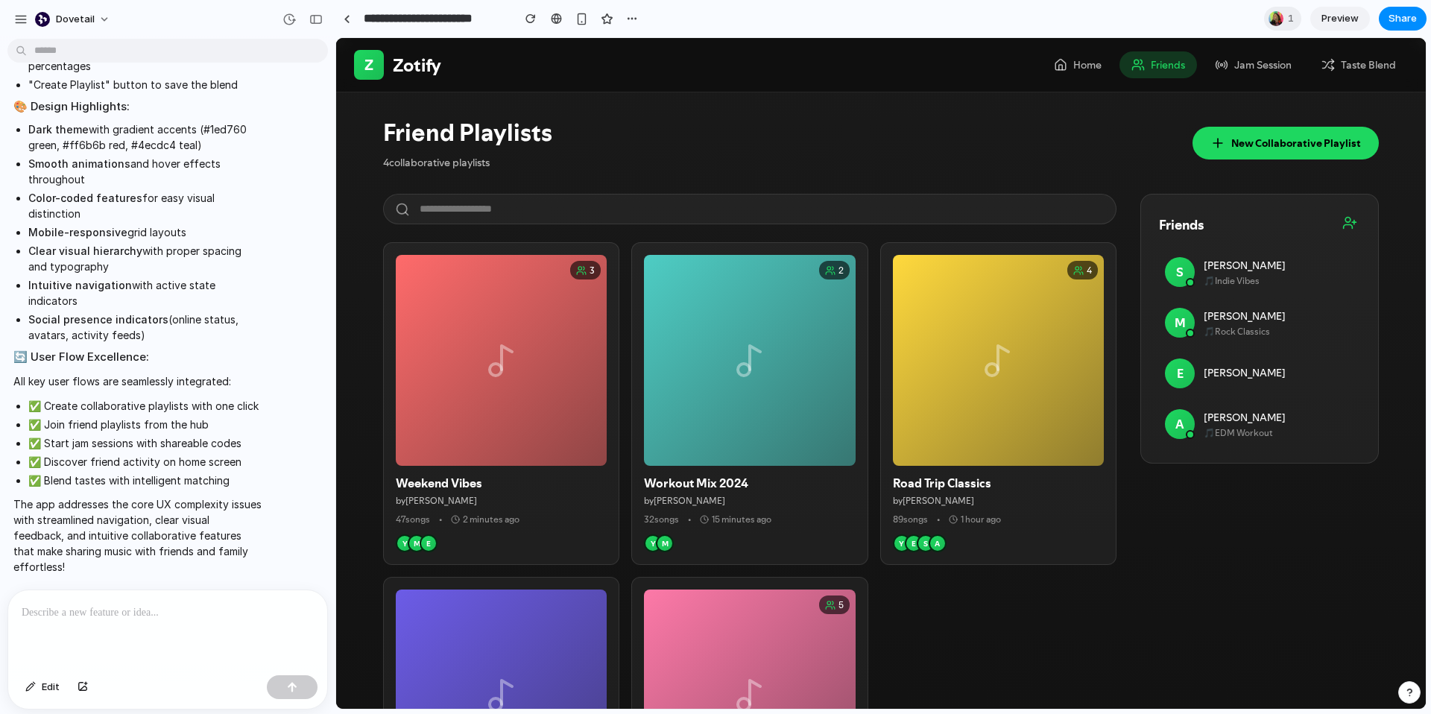
click at [1268, 59] on button "Jam Session" at bounding box center [1253, 64] width 101 height 27
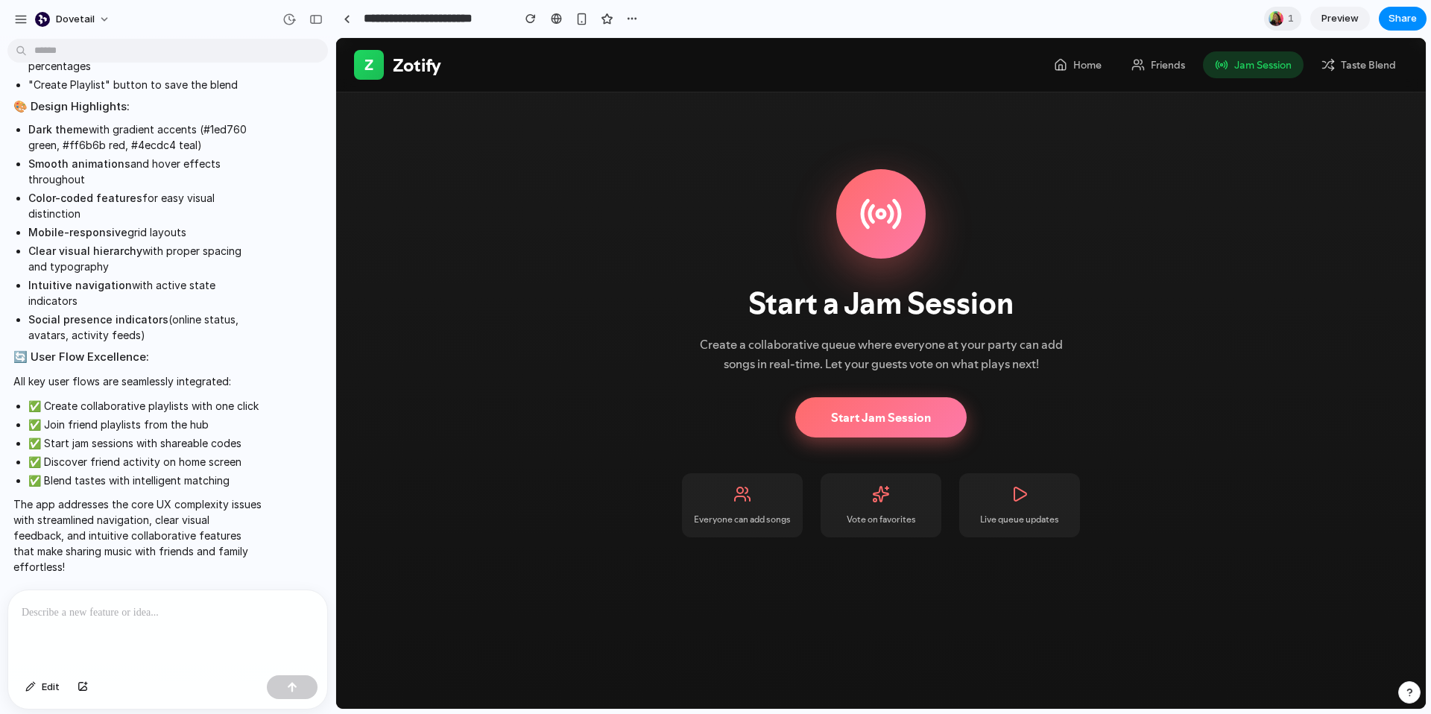
click at [1356, 70] on button "Taste Blend" at bounding box center [1359, 64] width 98 height 27
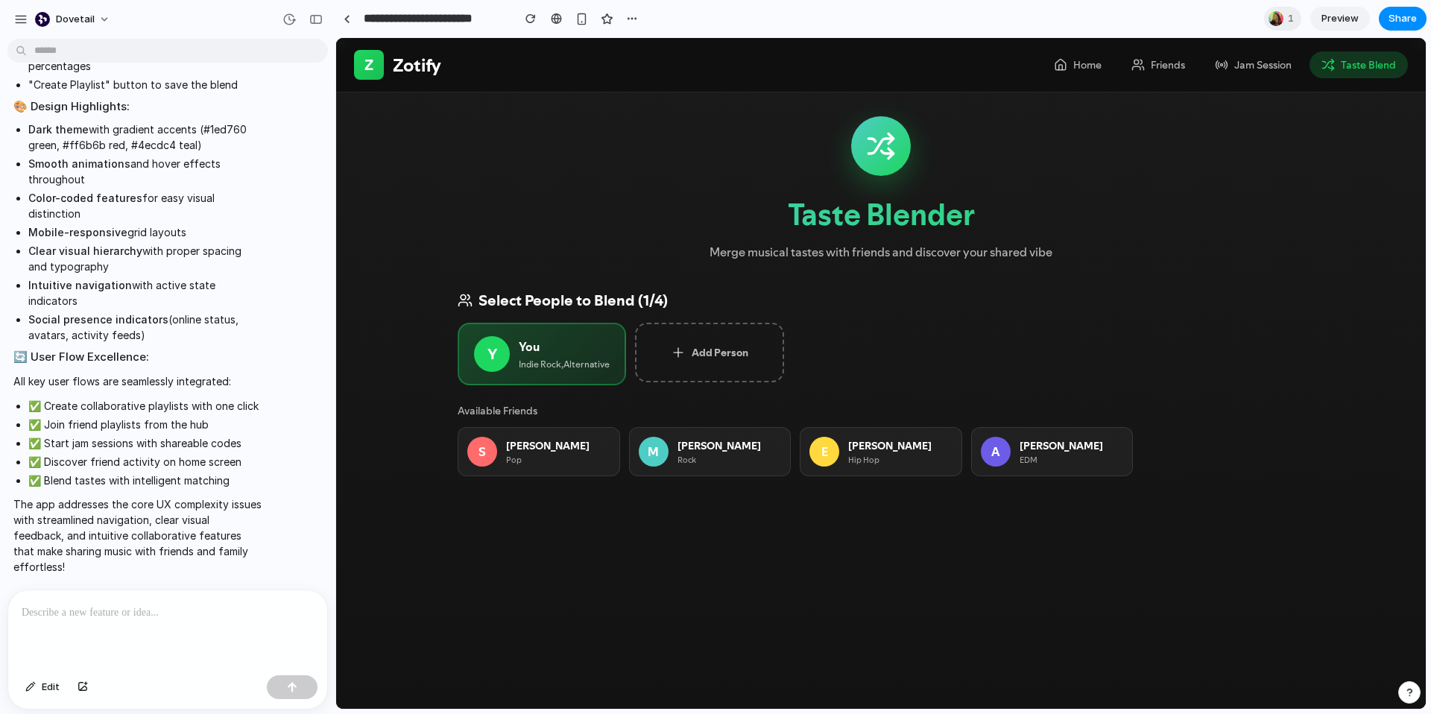
drag, startPoint x: 1255, startPoint y: 70, endPoint x: 1240, endPoint y: 67, distance: 14.5
click at [1255, 69] on button "Jam Session" at bounding box center [1253, 64] width 101 height 27
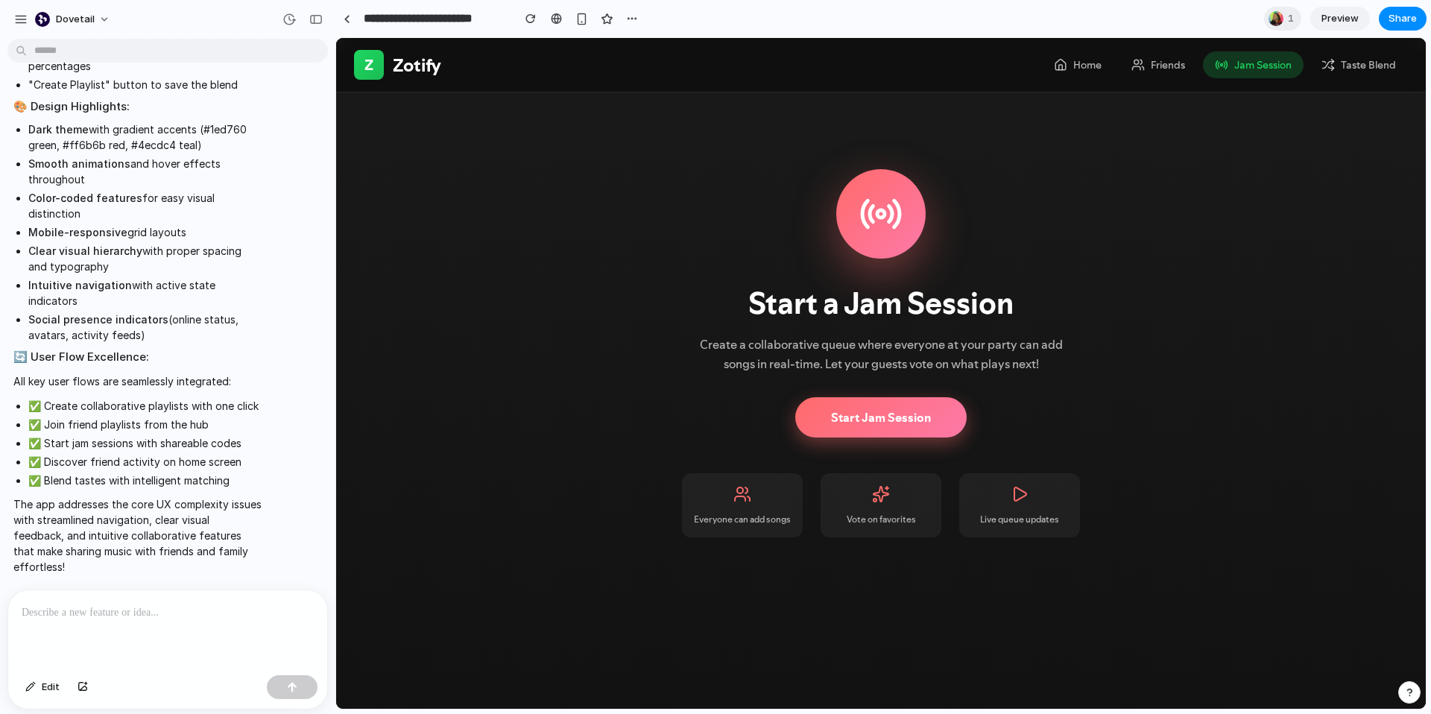
click at [1158, 64] on button "Friends" at bounding box center [1159, 64] width 78 height 27
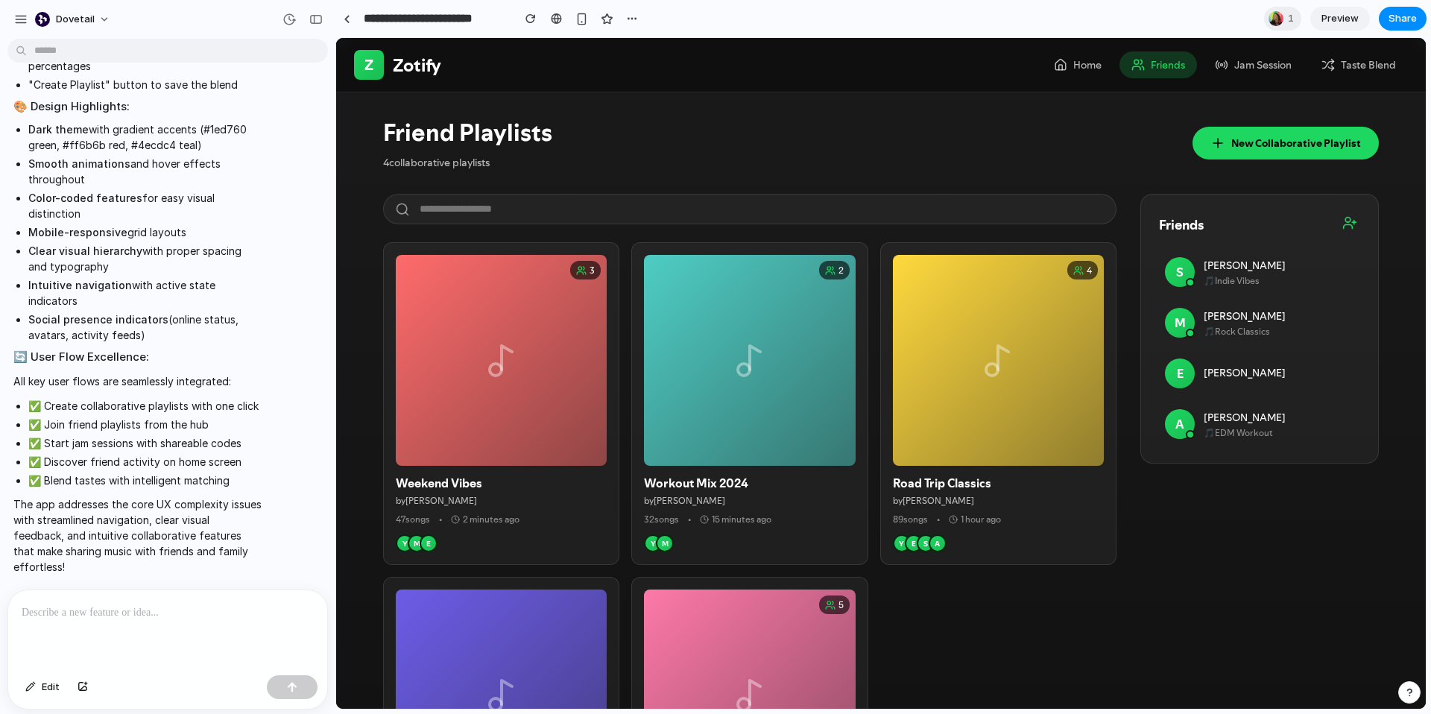
click at [1030, 68] on header "Z Zotify Home Friends Jam Session Taste Blend" at bounding box center [881, 65] width 1090 height 54
click at [1138, 66] on icon at bounding box center [1137, 68] width 8 height 4
click at [1075, 64] on button "Home" at bounding box center [1078, 64] width 72 height 27
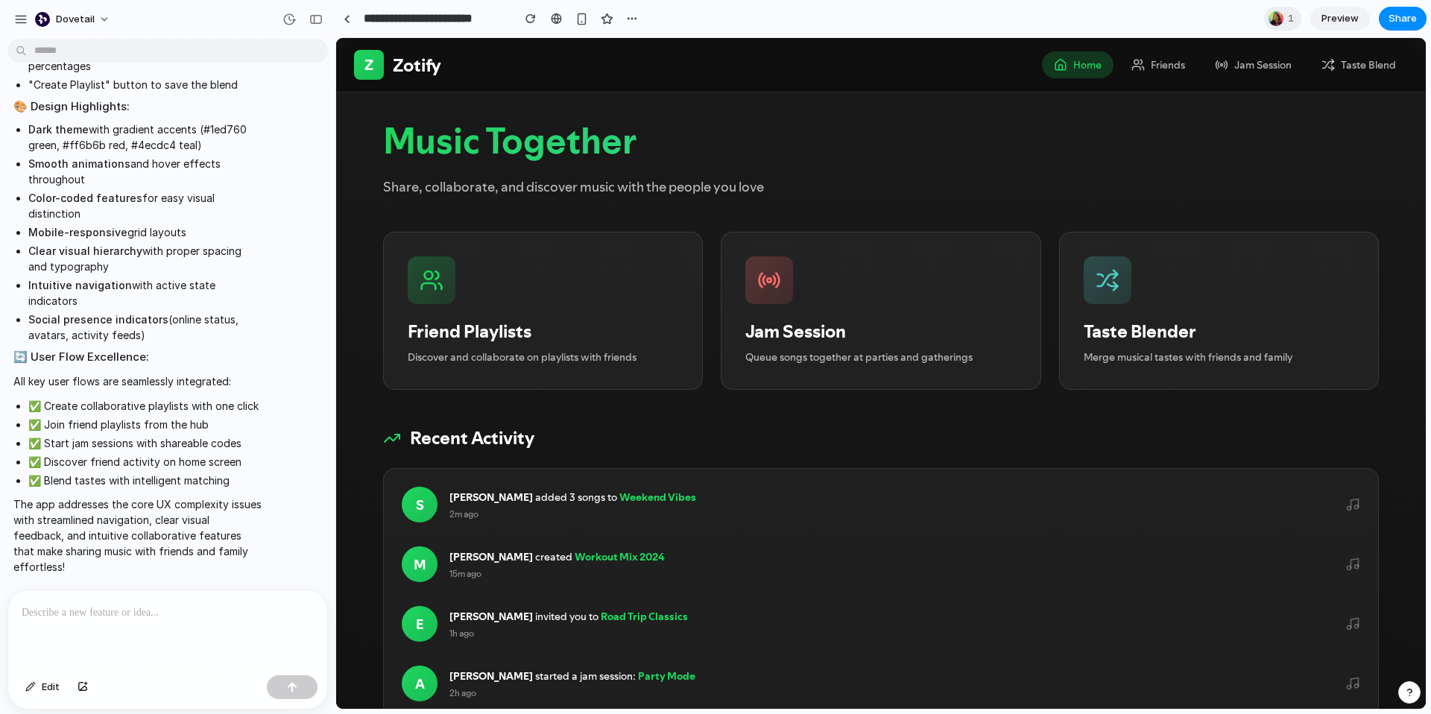
click at [883, 193] on p "Share, collaborate, and discover music with the people you love" at bounding box center [881, 186] width 996 height 19
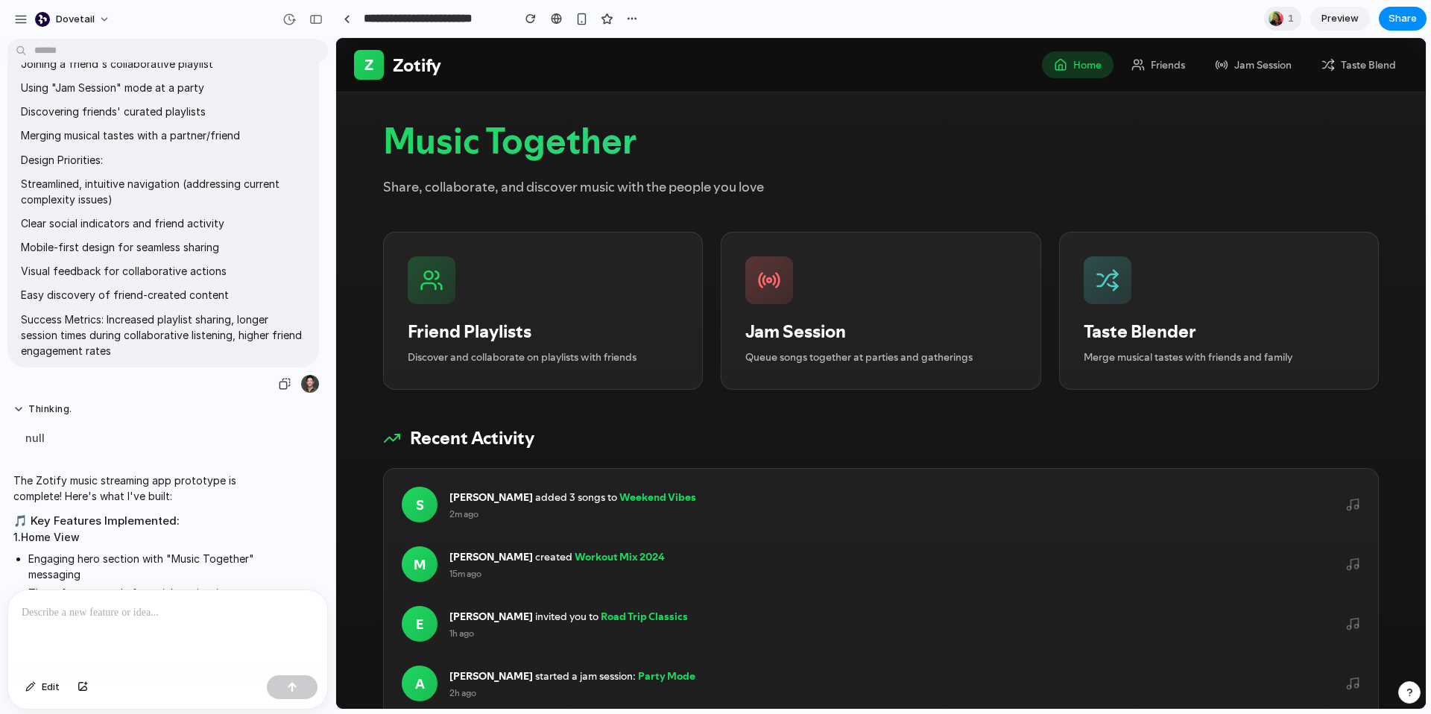
scroll to position [2823, 0]
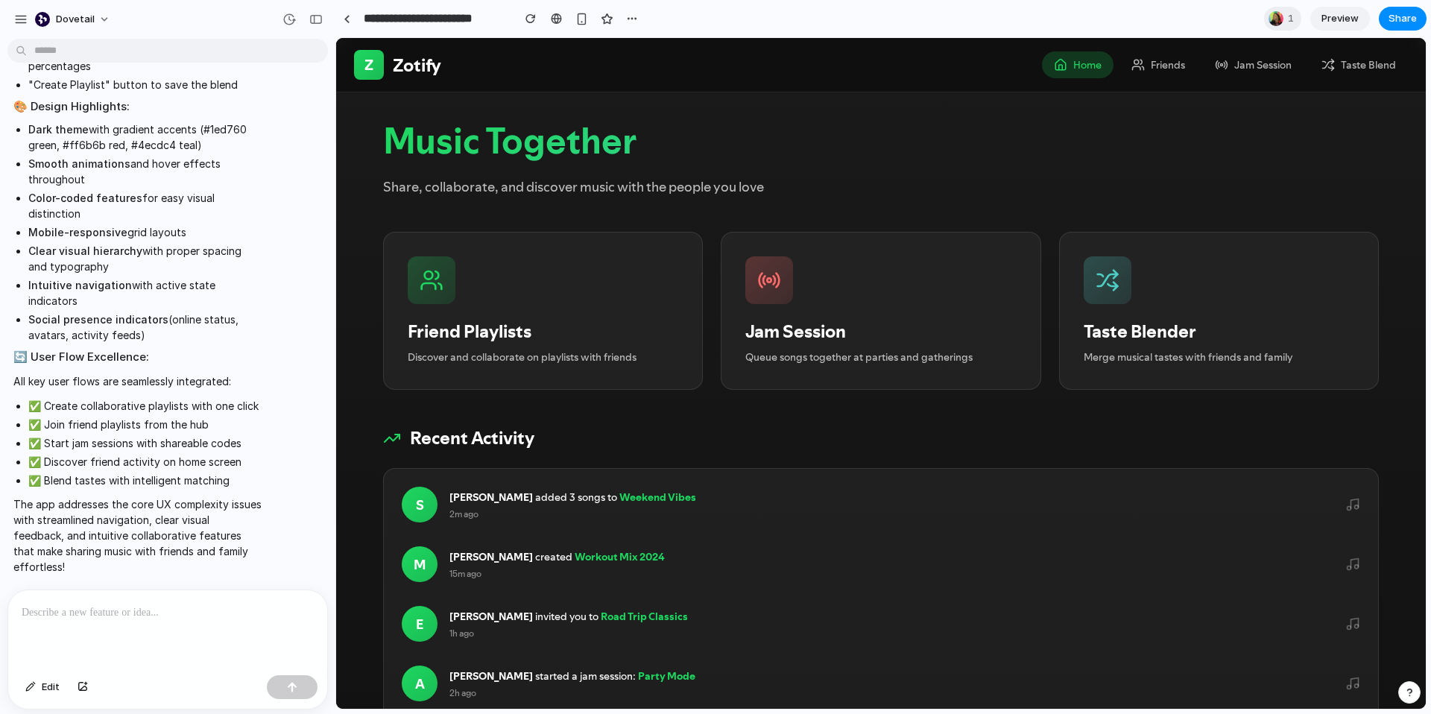
click at [359, 424] on div "Music Together Share, collaborate, and discover music with the people you love …" at bounding box center [881, 417] width 1044 height 651
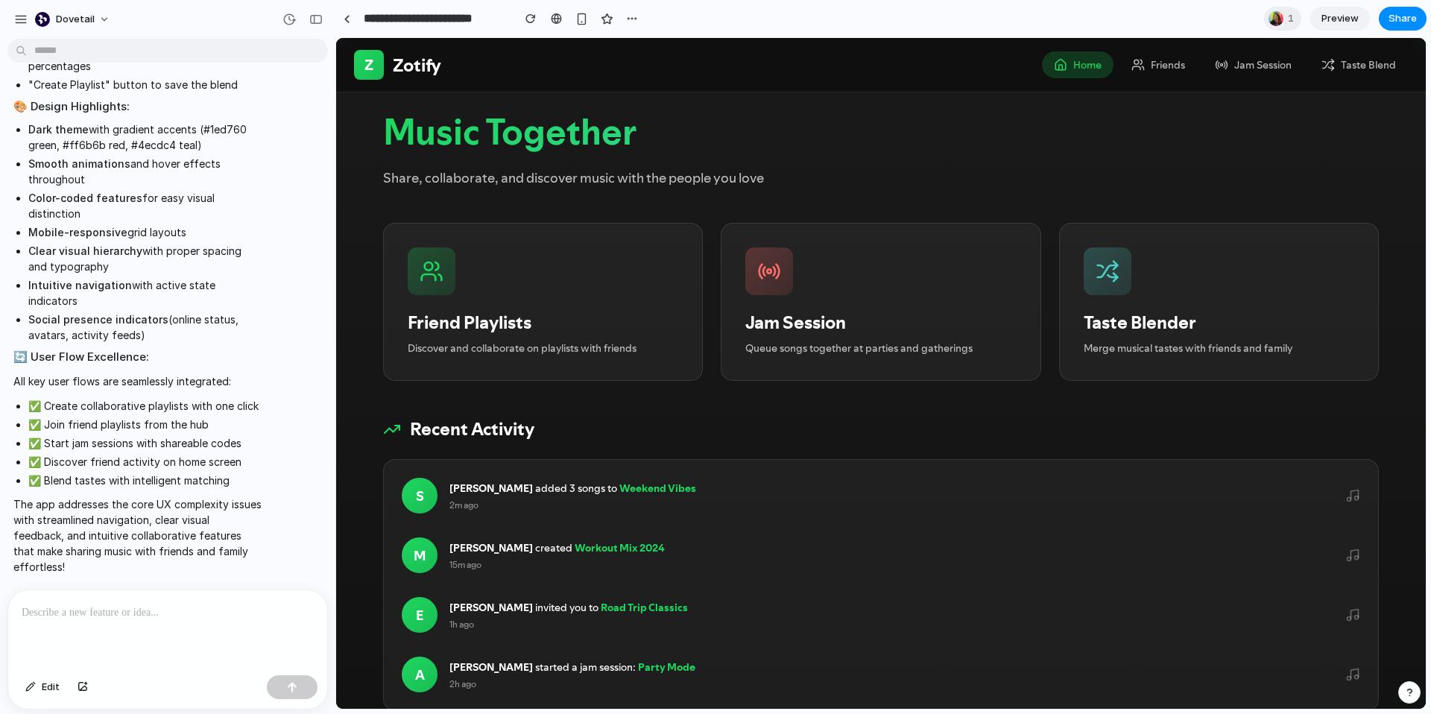
scroll to position [0, 0]
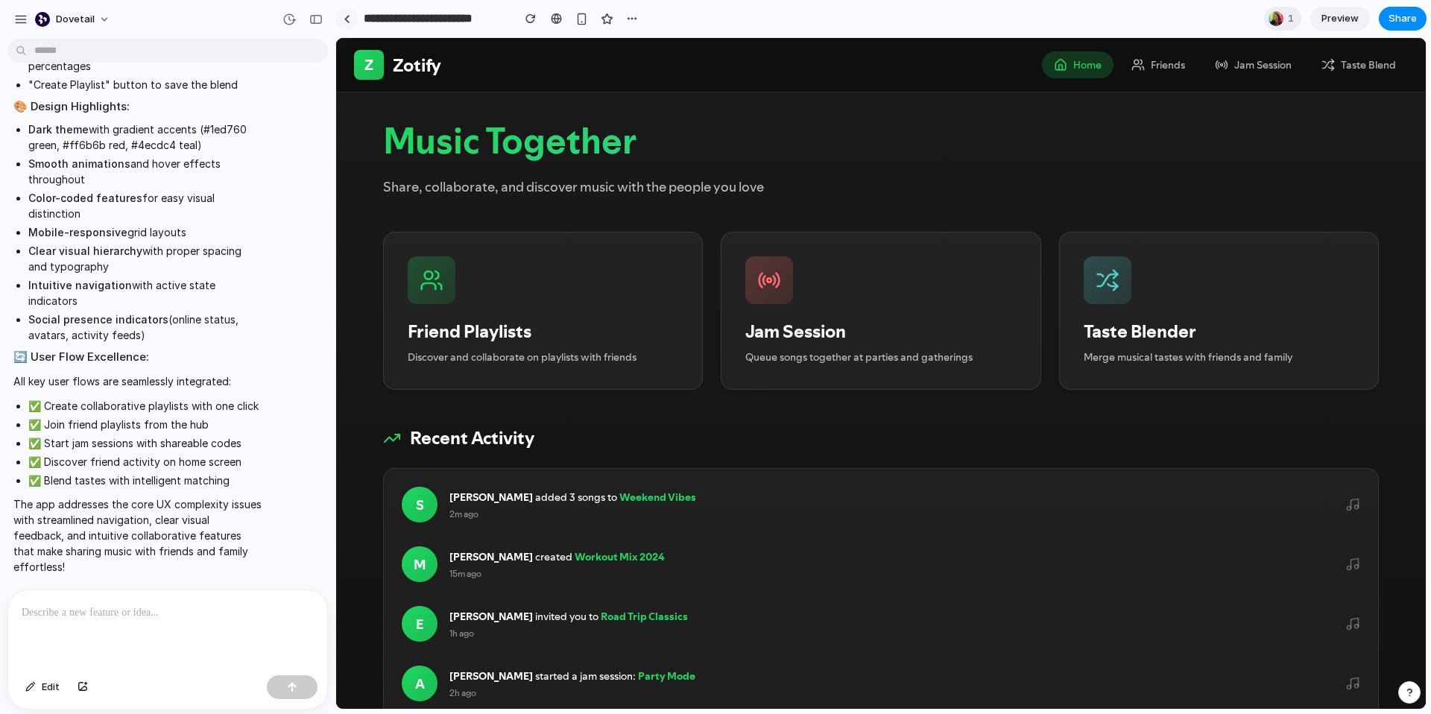
click at [350, 16] on link at bounding box center [346, 18] width 22 height 22
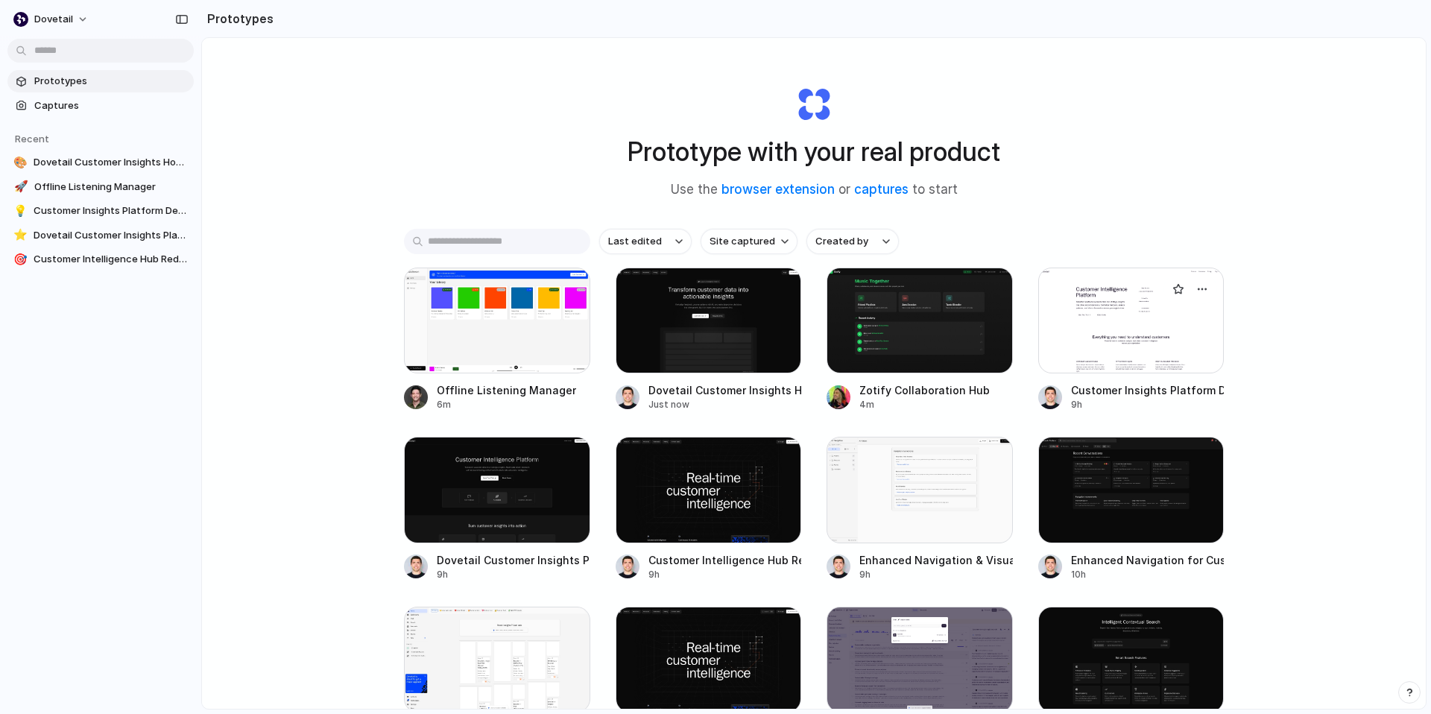
click at [1120, 327] on div at bounding box center [1131, 321] width 186 height 106
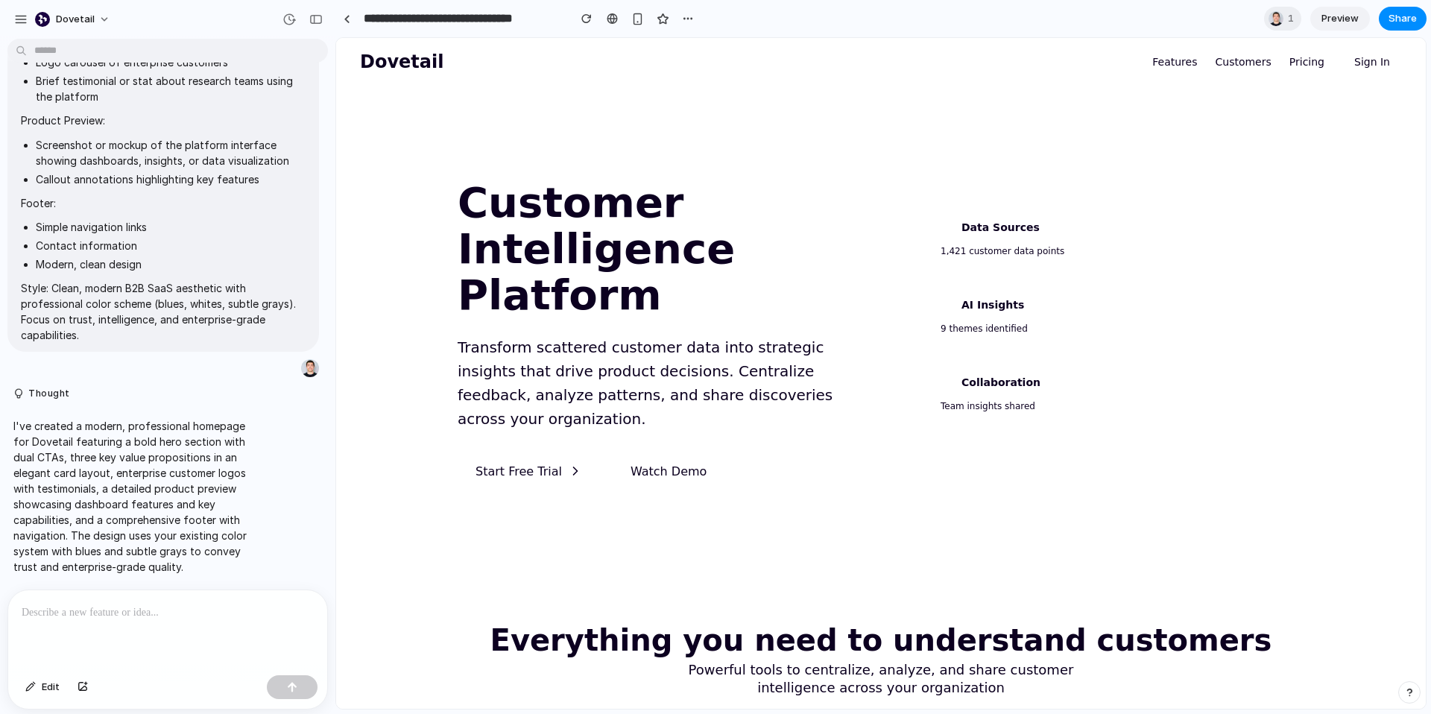
click at [523, 200] on h1 "Customer Intelligence Platform" at bounding box center [658, 249] width 400 height 138
drag, startPoint x: 993, startPoint y: 245, endPoint x: 995, endPoint y: 235, distance: 10.7
click at [994, 241] on div "Data Sources 1,421 customer data points AI Insights 9 themes identified Collabo…" at bounding box center [1105, 316] width 352 height 221
click at [997, 223] on div "Data Sources 1,421 customer data points" at bounding box center [1105, 239] width 352 height 66
click at [998, 206] on div "Data Sources 1,421 customer data points" at bounding box center [1105, 239] width 352 height 66
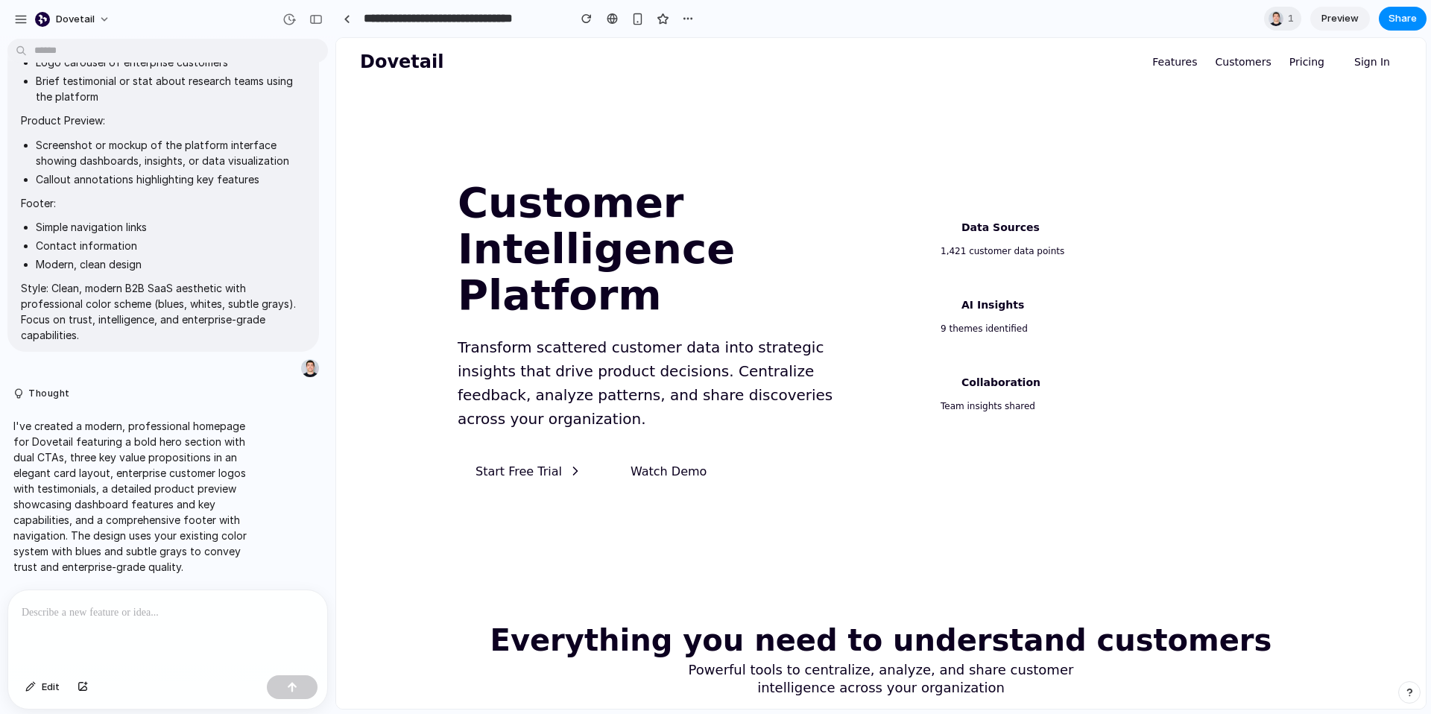
click at [969, 301] on div "AI Insights 9 themes identified" at bounding box center [1105, 317] width 352 height 66
click at [1195, 66] on link "Features" at bounding box center [1174, 62] width 45 height 18
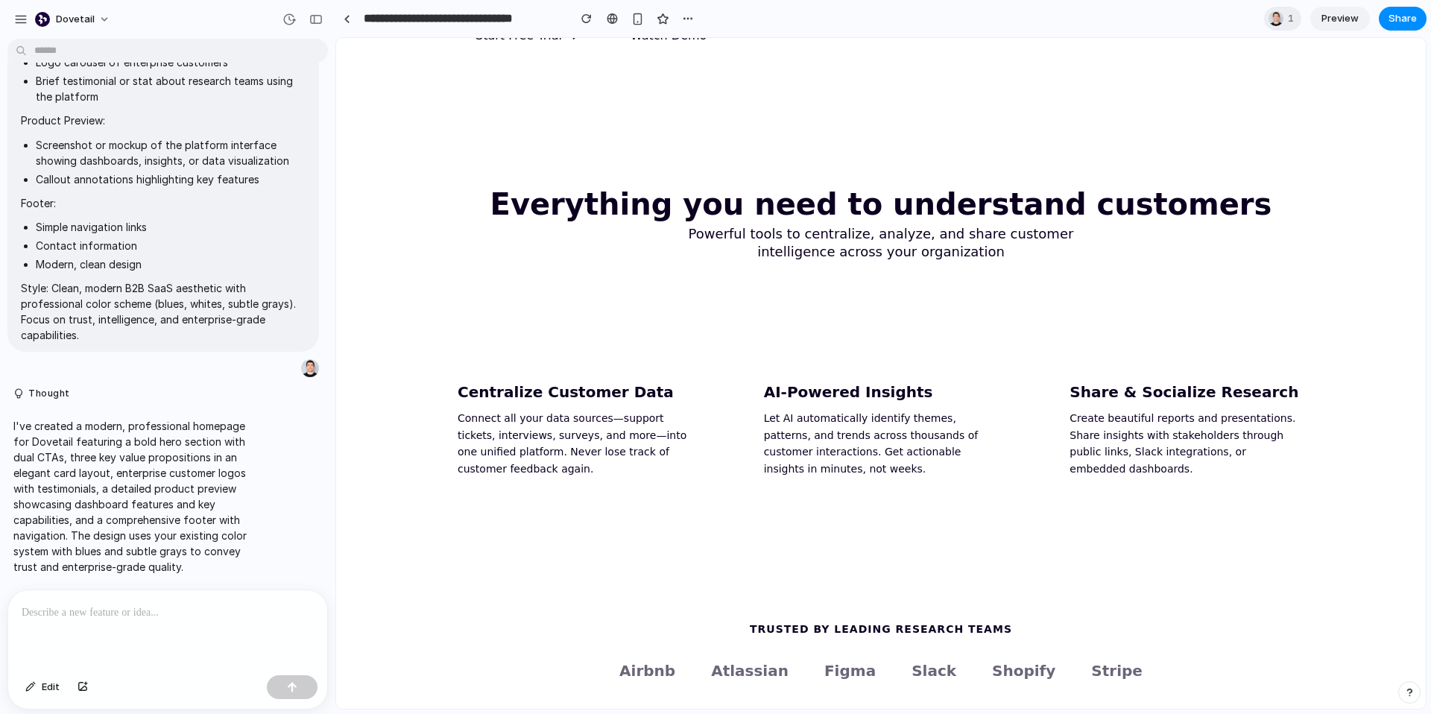
drag, startPoint x: 755, startPoint y: 465, endPoint x: 450, endPoint y: 441, distance: 305.9
click at [755, 465] on section "Everything you need to understand customers Powerful tools to centralize, analy…" at bounding box center [881, 335] width 1090 height 449
drag, startPoint x: 105, startPoint y: 420, endPoint x: 119, endPoint y: 386, distance: 37.1
click at [105, 420] on p "I've created a modern, professional homepage for Dovetail featuring a bold hero…" at bounding box center [137, 496] width 249 height 157
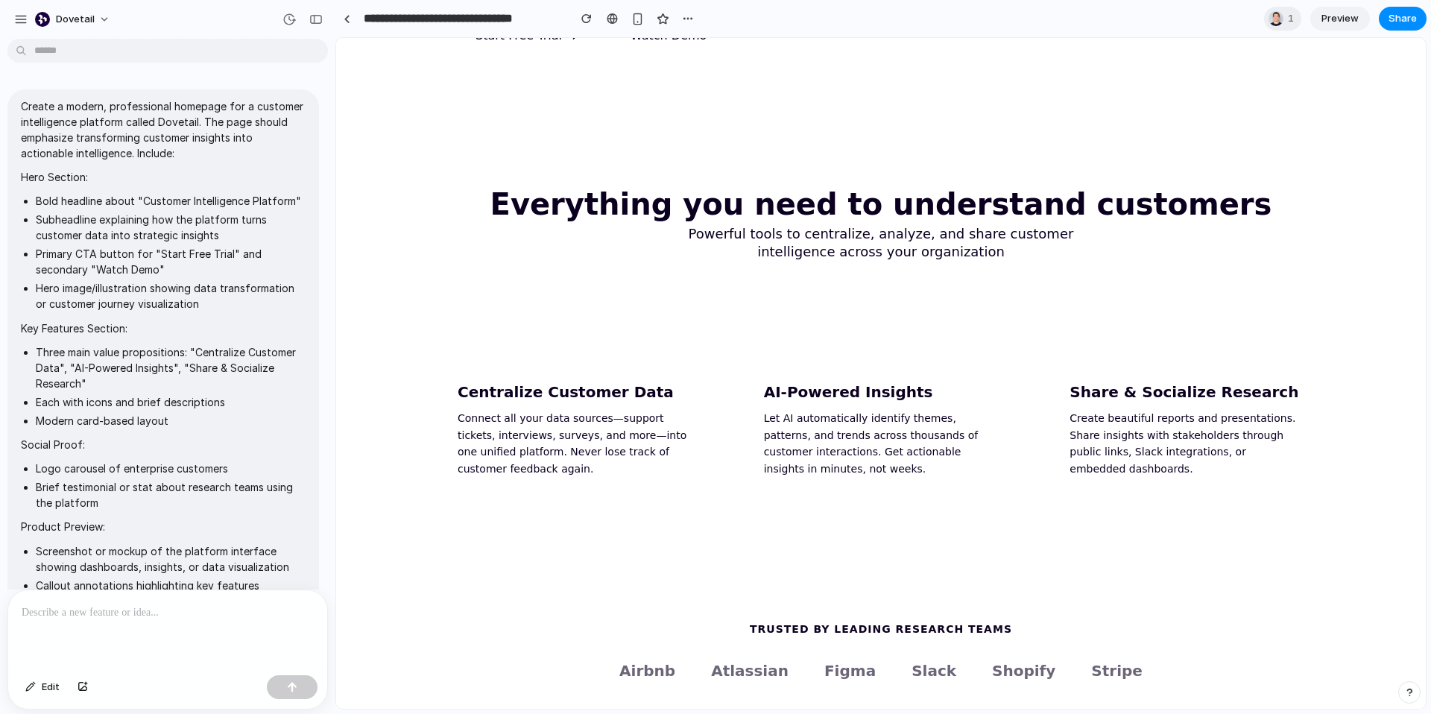
scroll to position [412, 0]
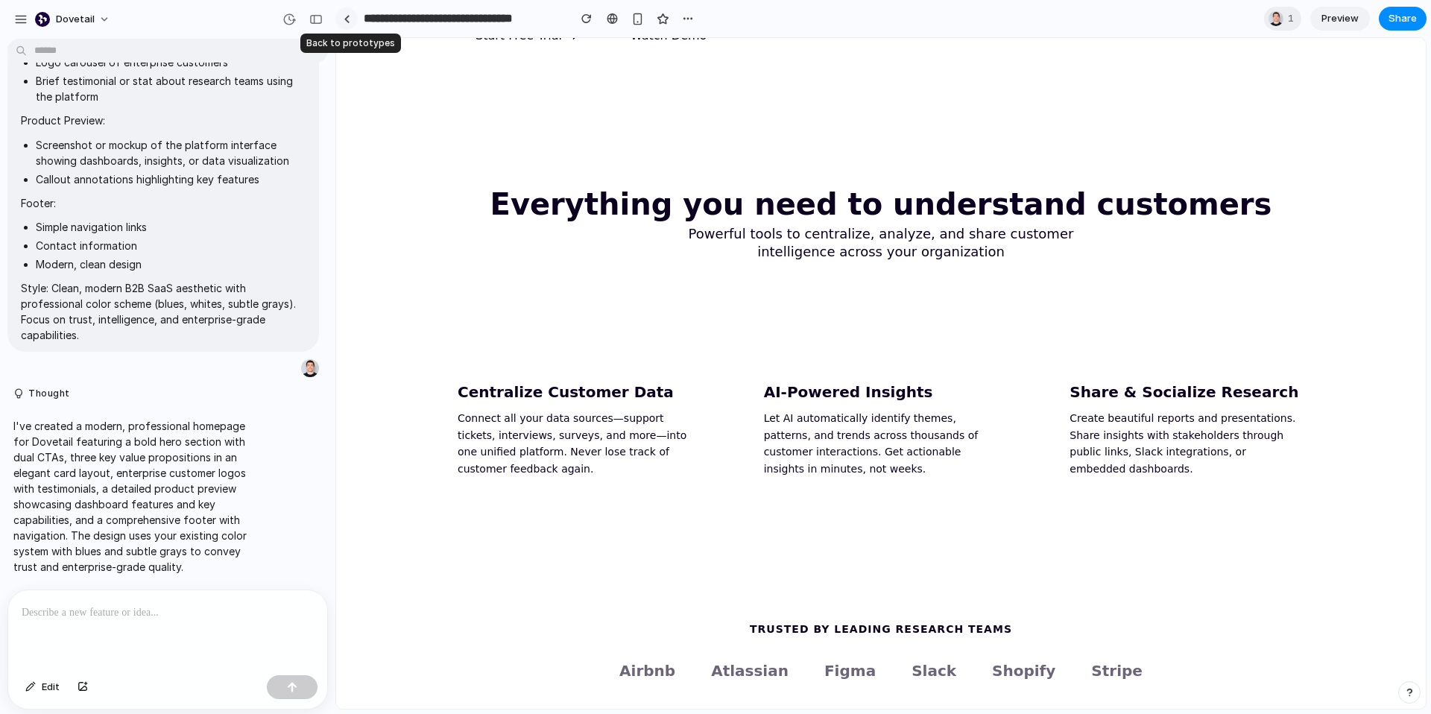
click at [346, 21] on div at bounding box center [347, 19] width 7 height 8
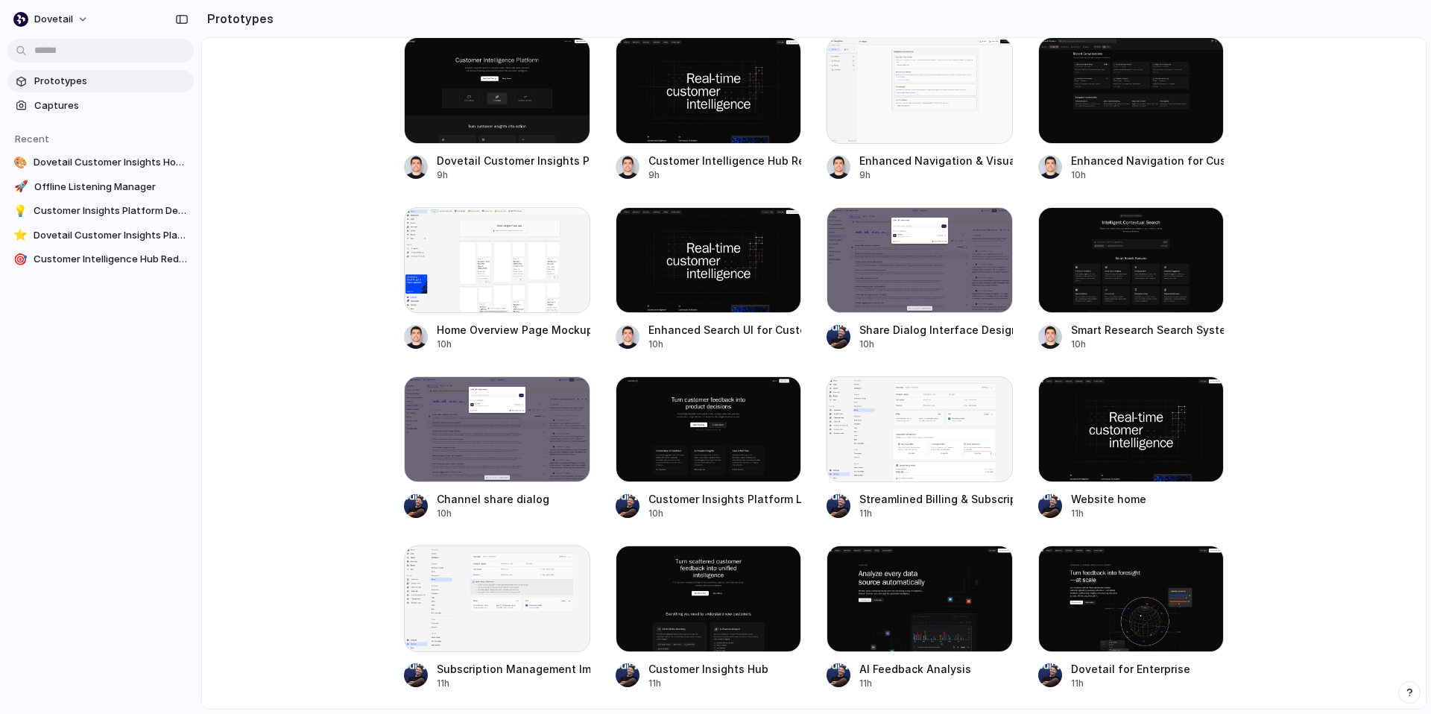
scroll to position [2676, 0]
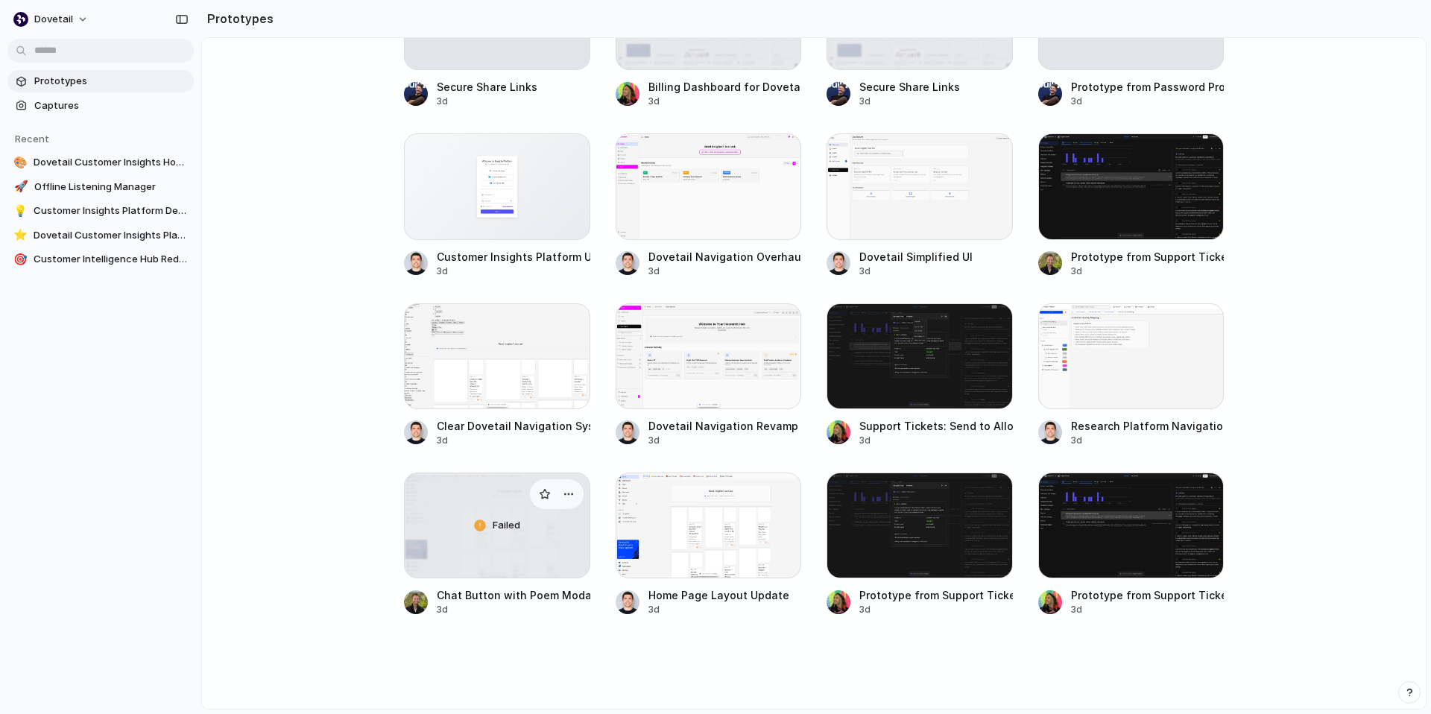
click at [498, 531] on span "Failed" at bounding box center [507, 525] width 28 height 15
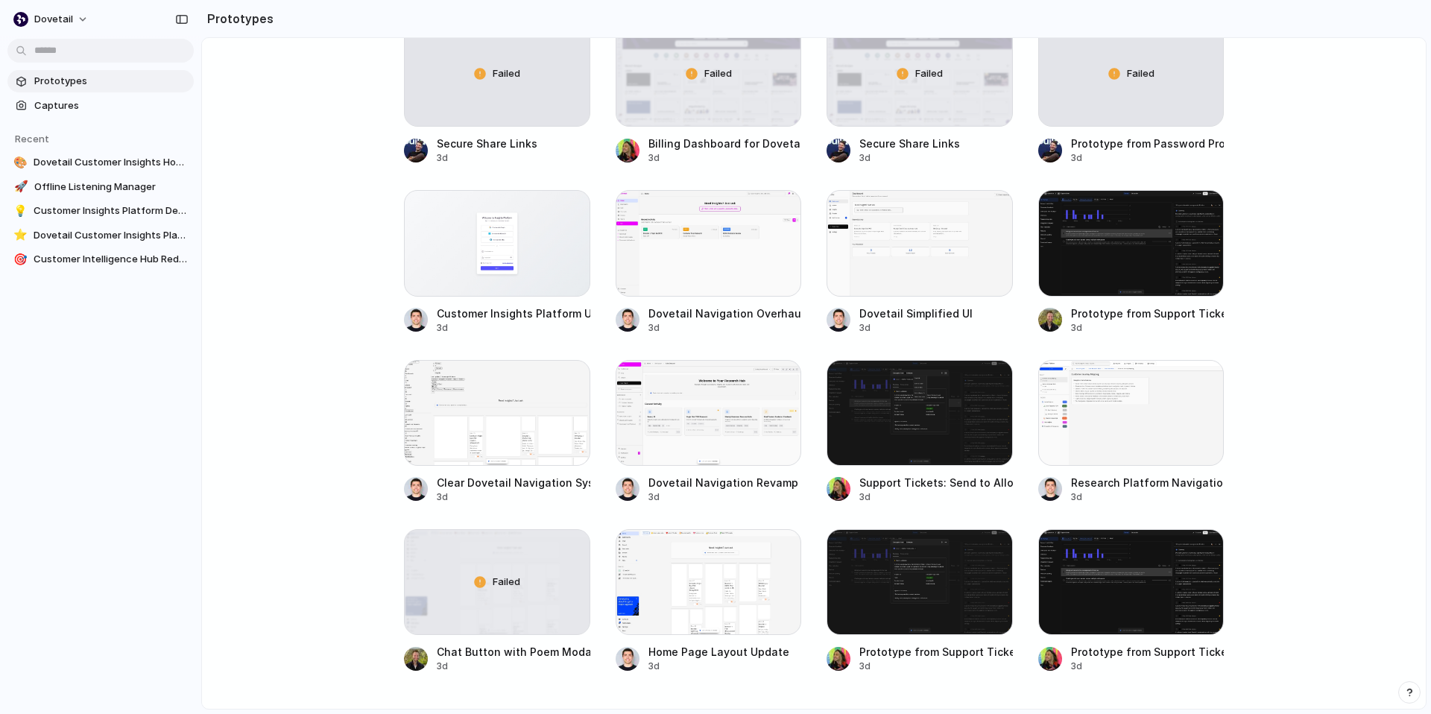
scroll to position [2618, 0]
